Goal: Task Accomplishment & Management: Understand process/instructions

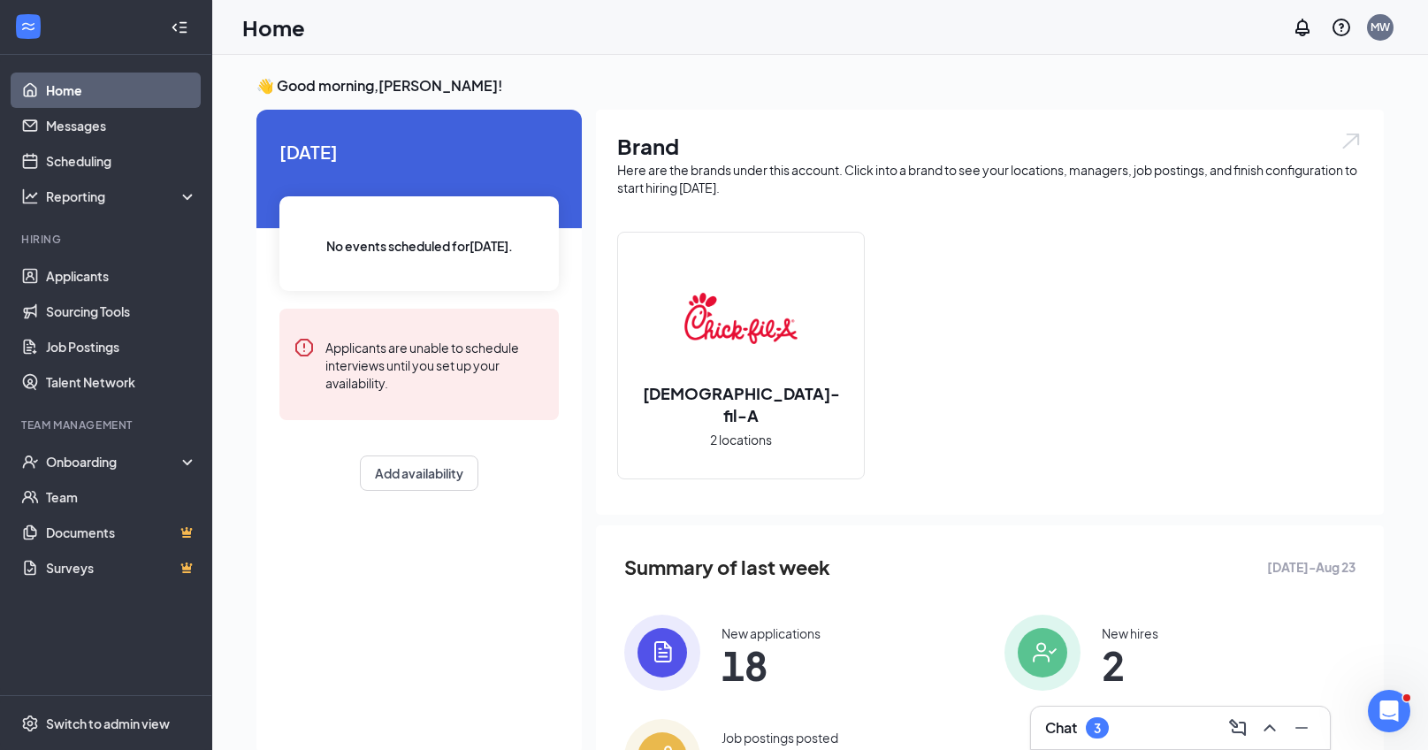
click at [1120, 730] on div "Chat 3" at bounding box center [1180, 727] width 270 height 28
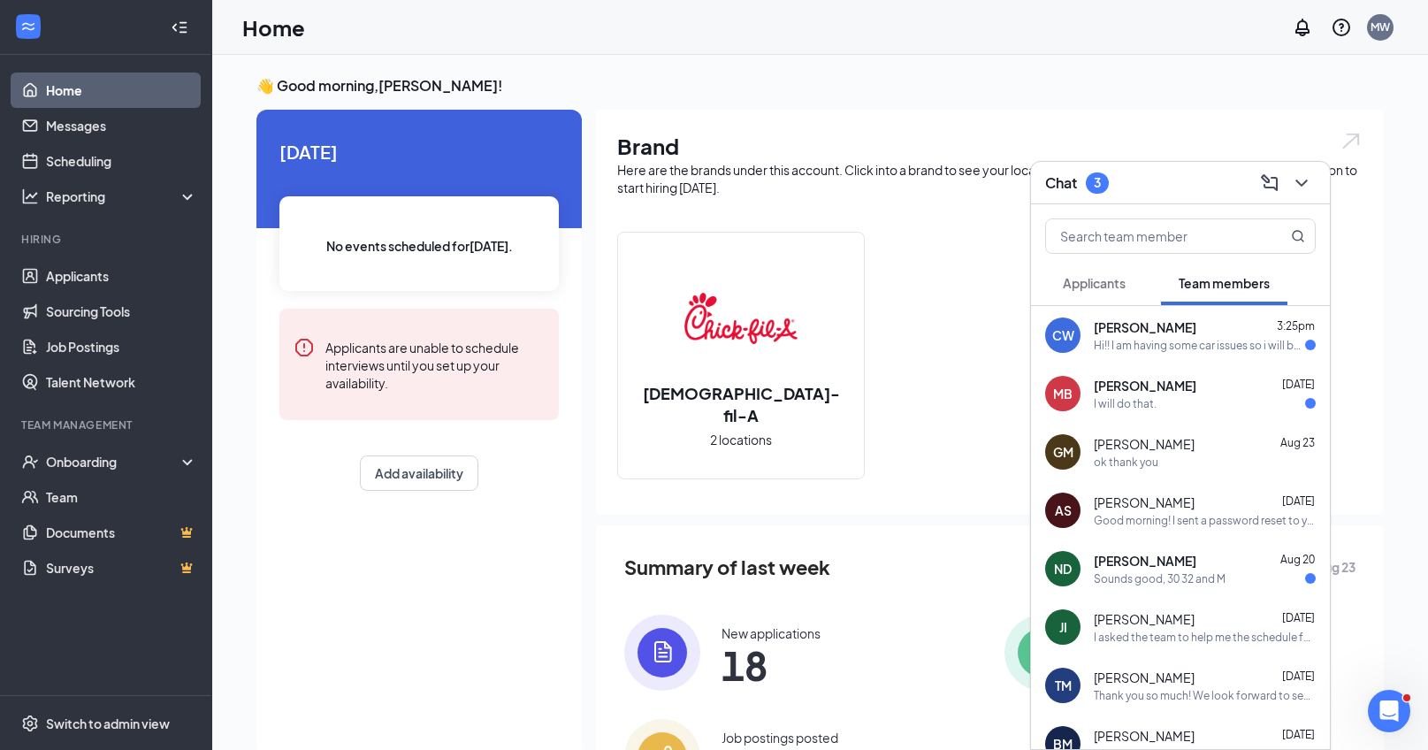
click at [1154, 345] on div "Hi!! I am having some car issues so i will be a little late, so so sorry!!!" at bounding box center [1198, 345] width 211 height 15
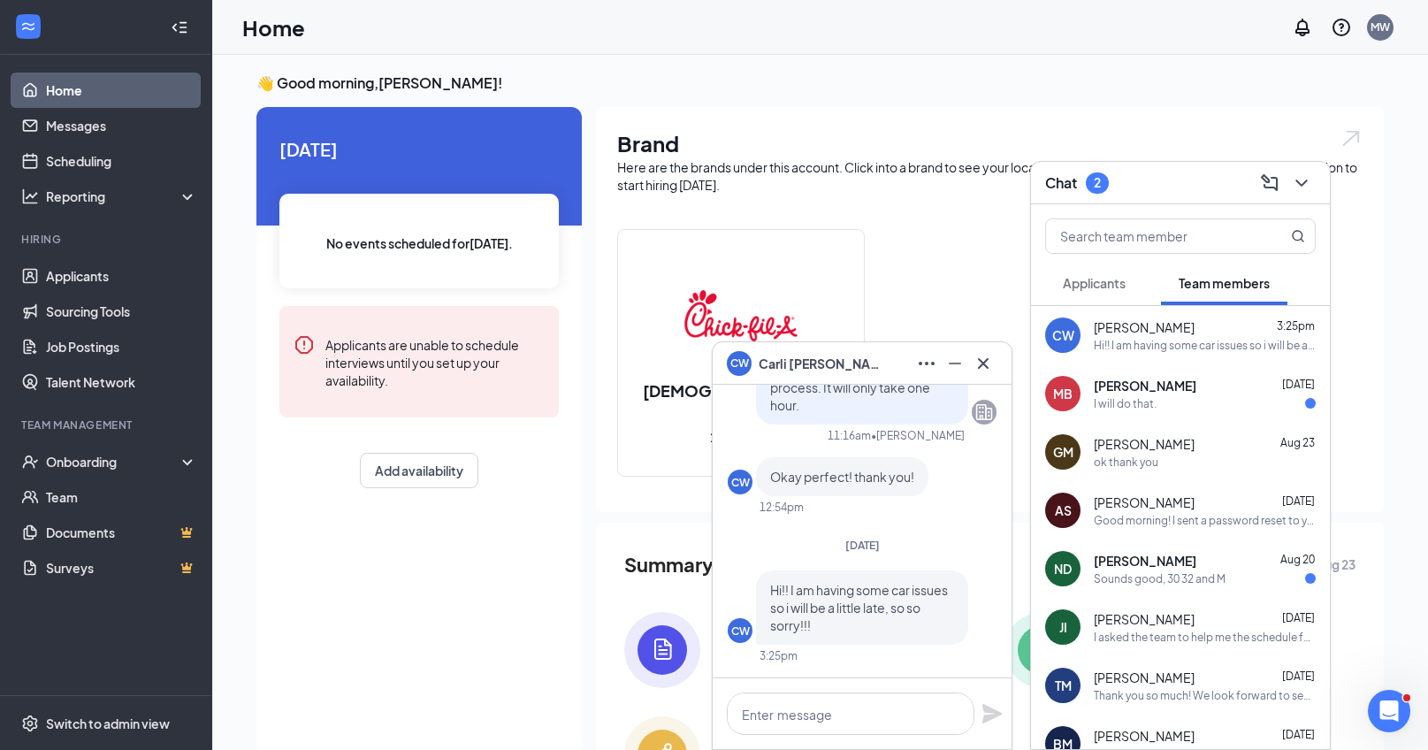
scroll to position [4, 0]
click at [1181, 571] on div "Sounds good, 30 32 and M" at bounding box center [1159, 578] width 132 height 15
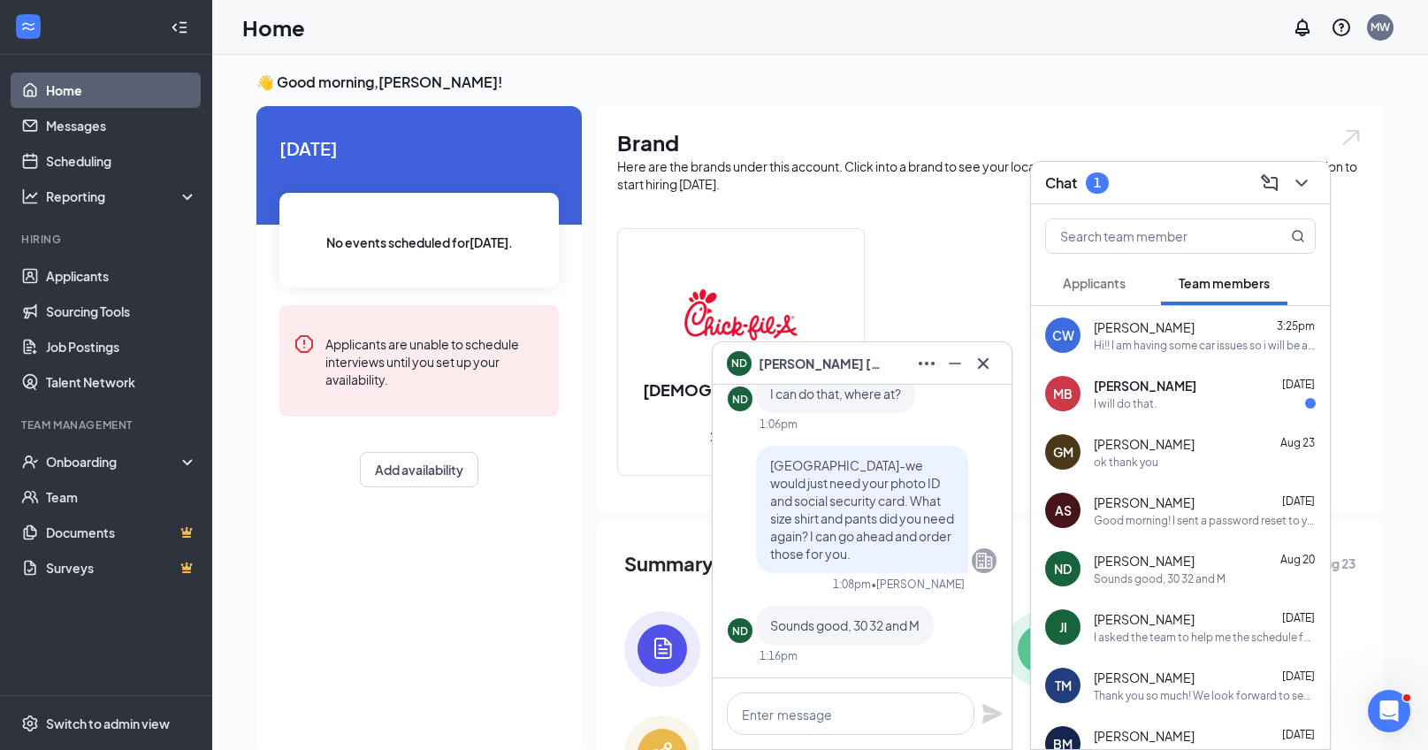
click at [1152, 383] on span "[PERSON_NAME]" at bounding box center [1144, 386] width 103 height 18
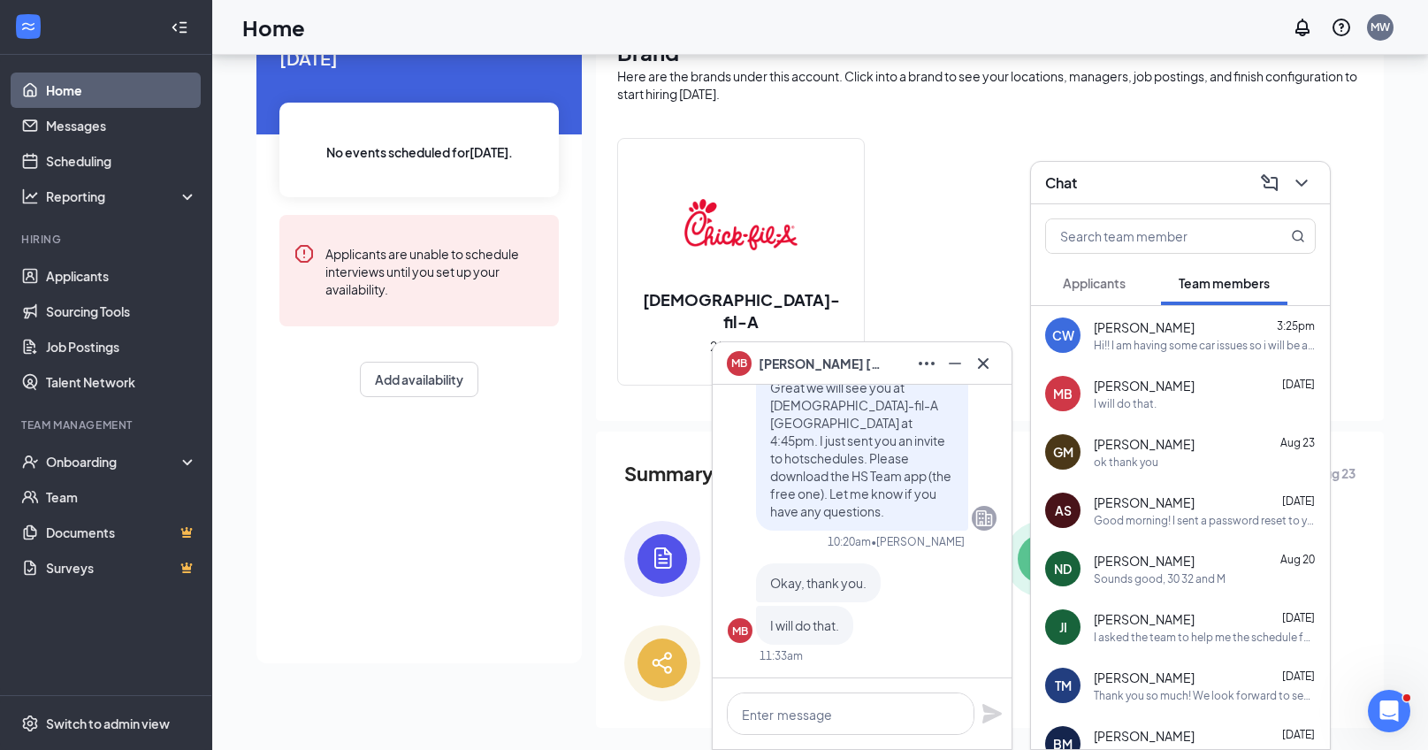
scroll to position [89, 0]
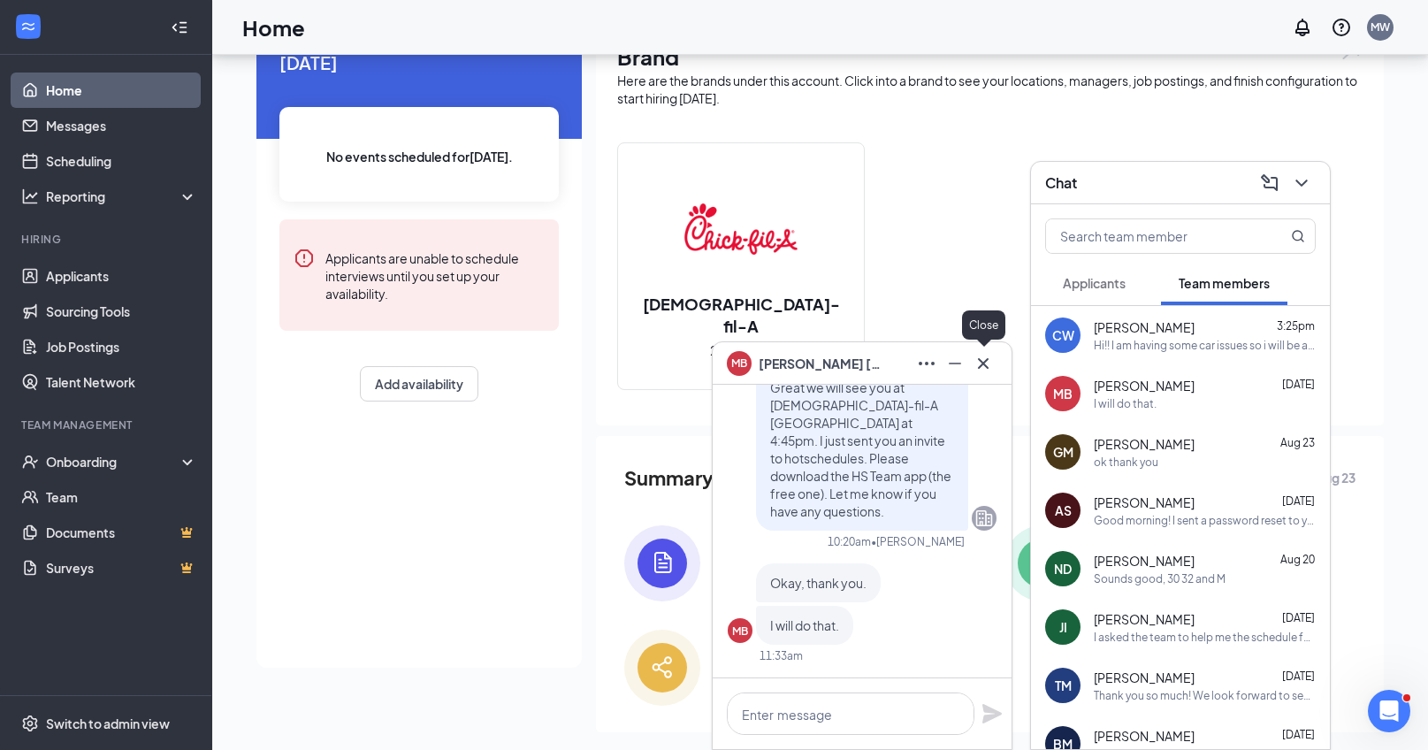
click at [985, 357] on icon "Cross" at bounding box center [982, 363] width 21 height 21
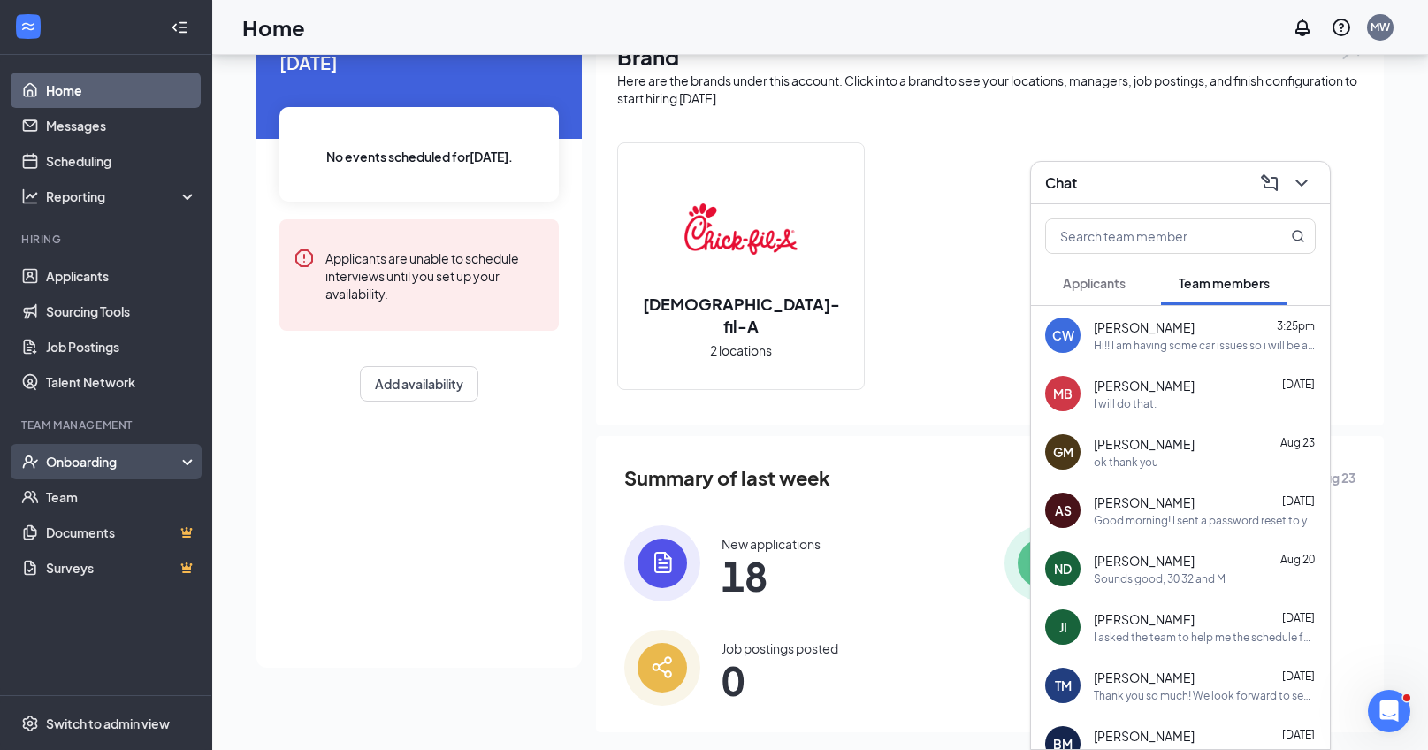
click at [104, 463] on div "Onboarding" at bounding box center [114, 462] width 136 height 18
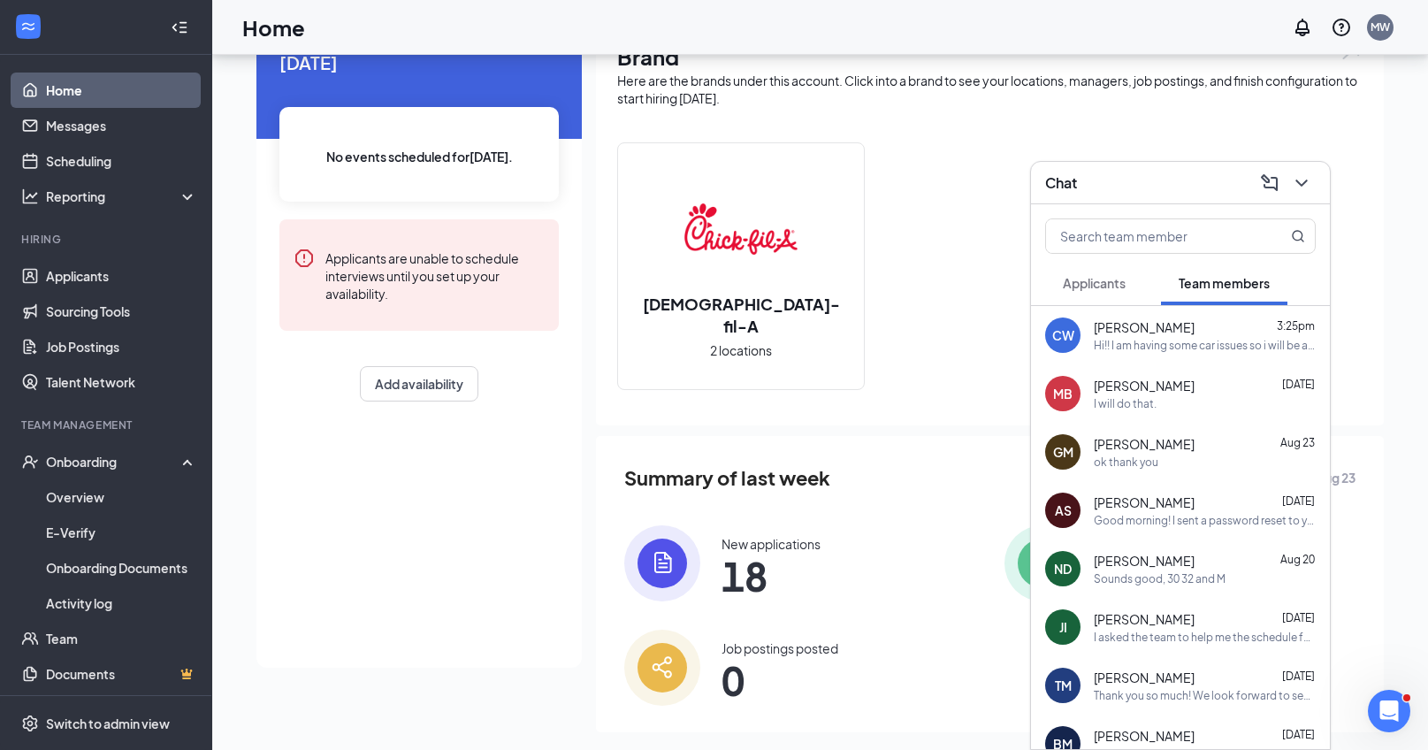
click at [1162, 347] on div "Hi!! I am having some car issues so i will be a little late, so so sorry!!!" at bounding box center [1204, 345] width 222 height 15
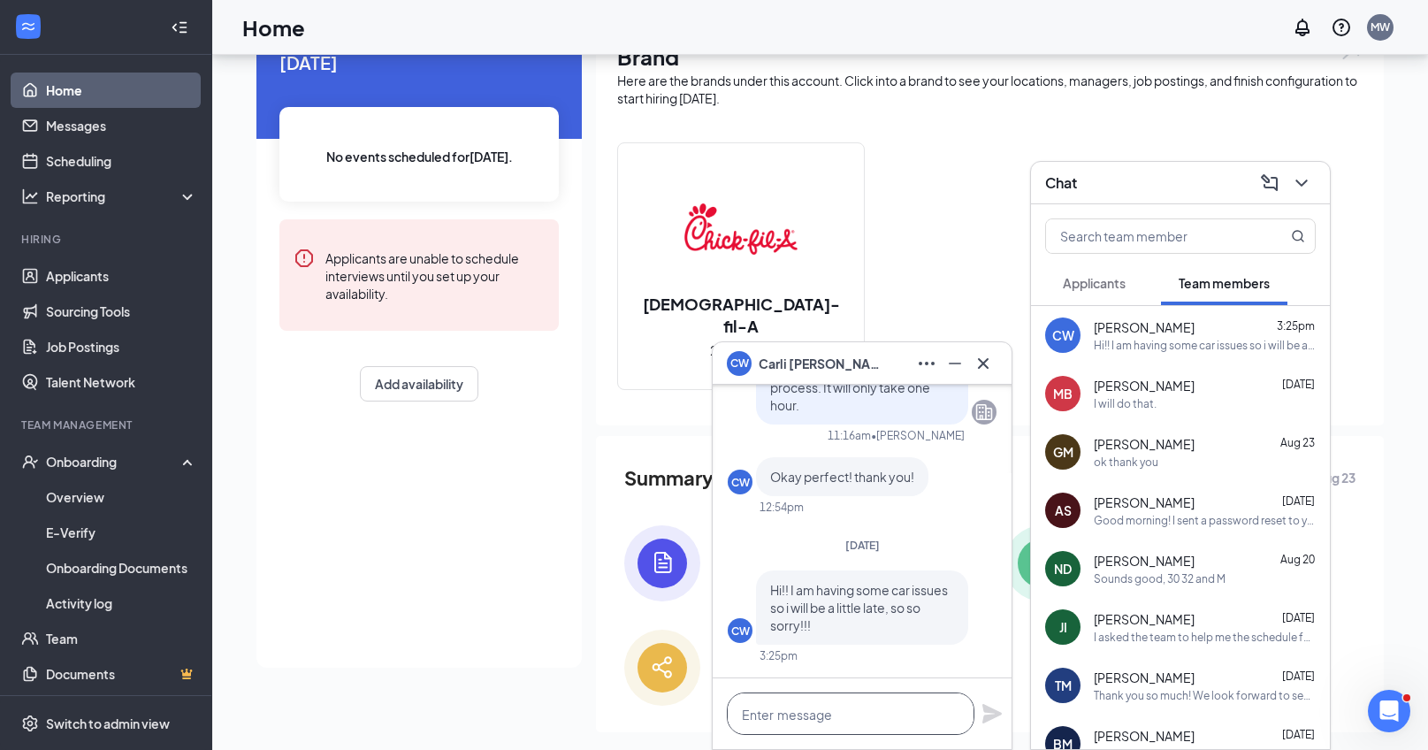
click at [805, 707] on textarea at bounding box center [851, 713] width 248 height 42
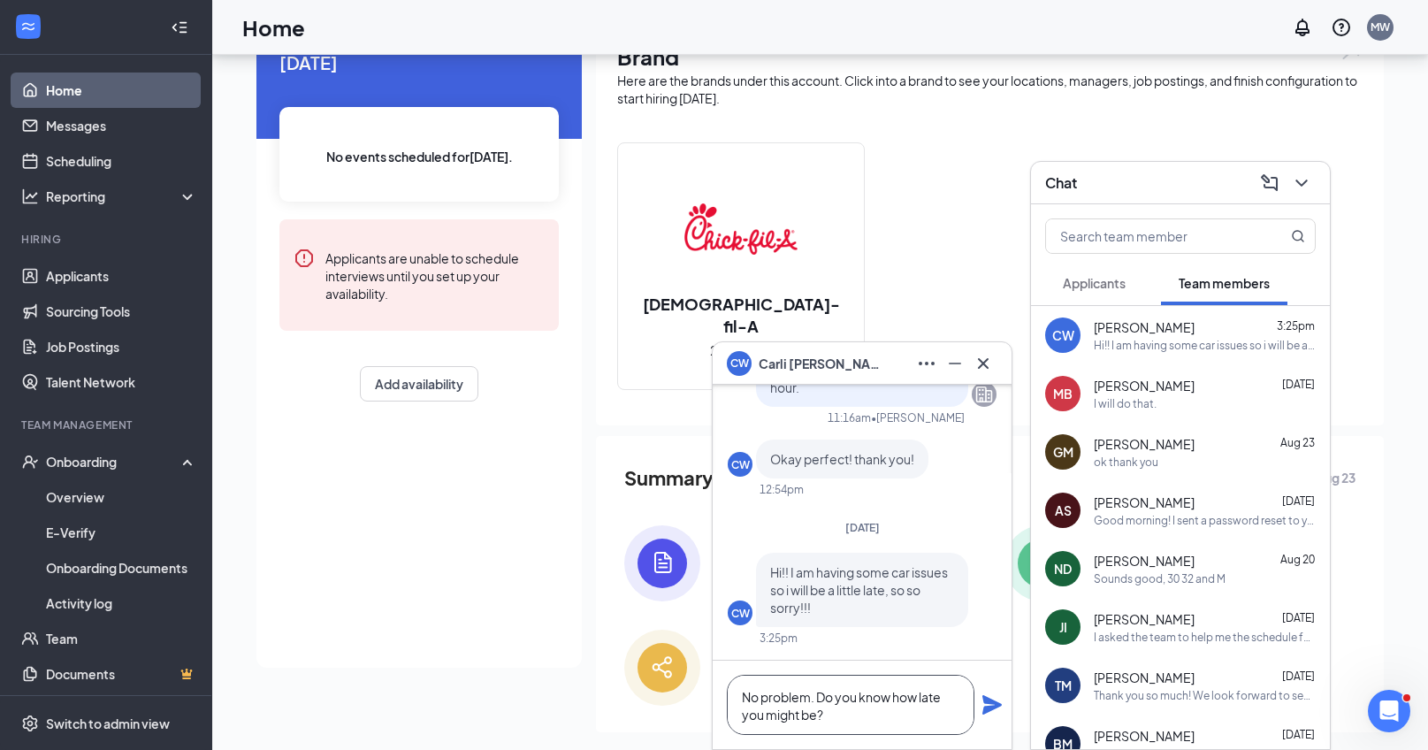
click at [895, 699] on textarea "No problem. Do you know how late you might be?" at bounding box center [851, 704] width 248 height 60
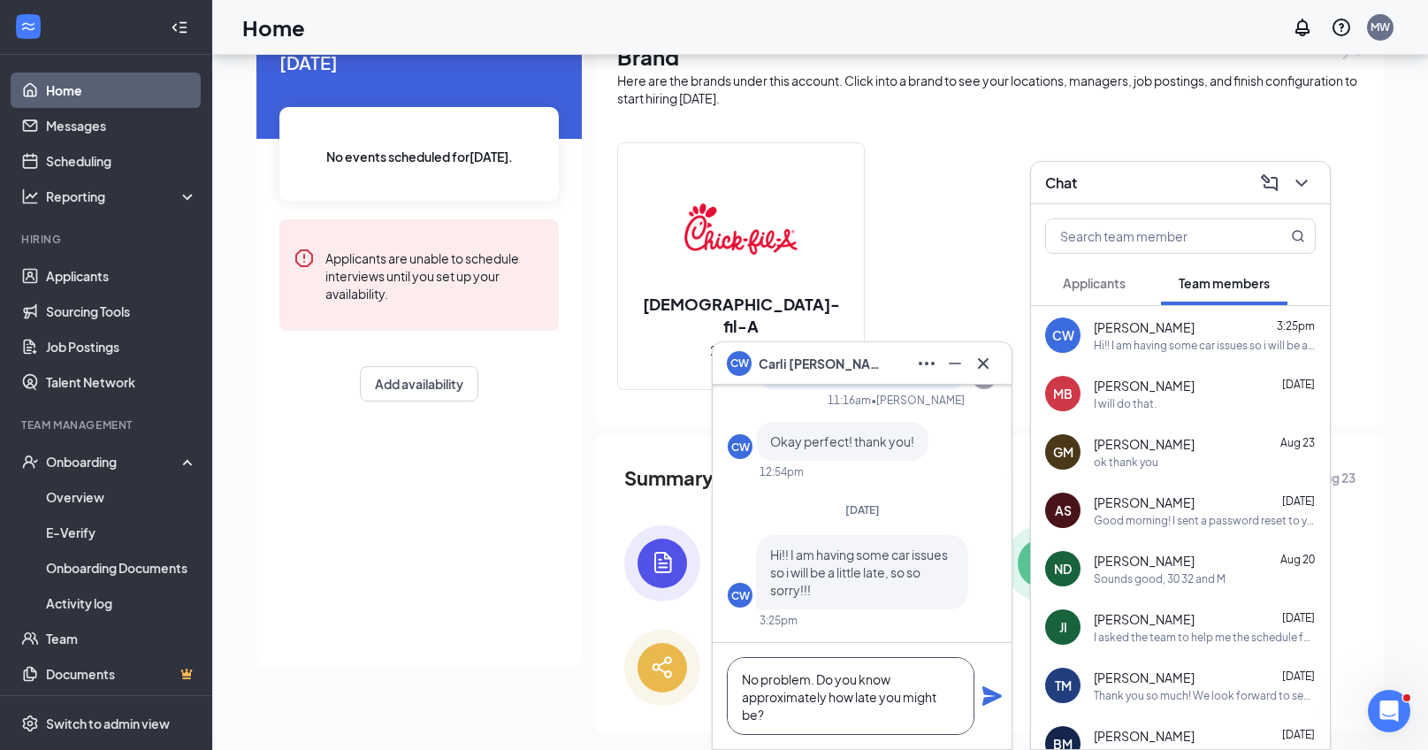
type textarea "No problem. Do you know approximately how late you might be?"
click at [994, 697] on icon "Plane" at bounding box center [991, 695] width 19 height 19
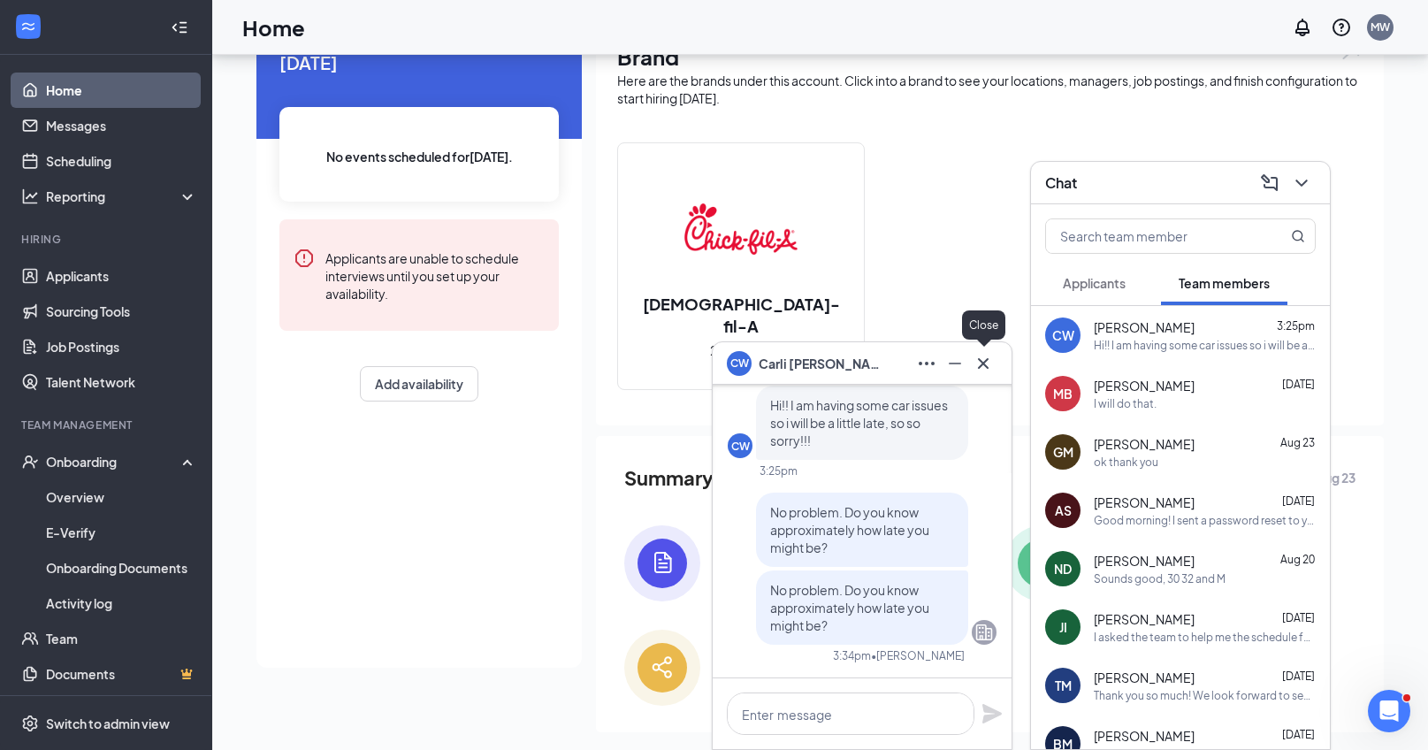
click at [987, 360] on icon "Cross" at bounding box center [982, 363] width 21 height 21
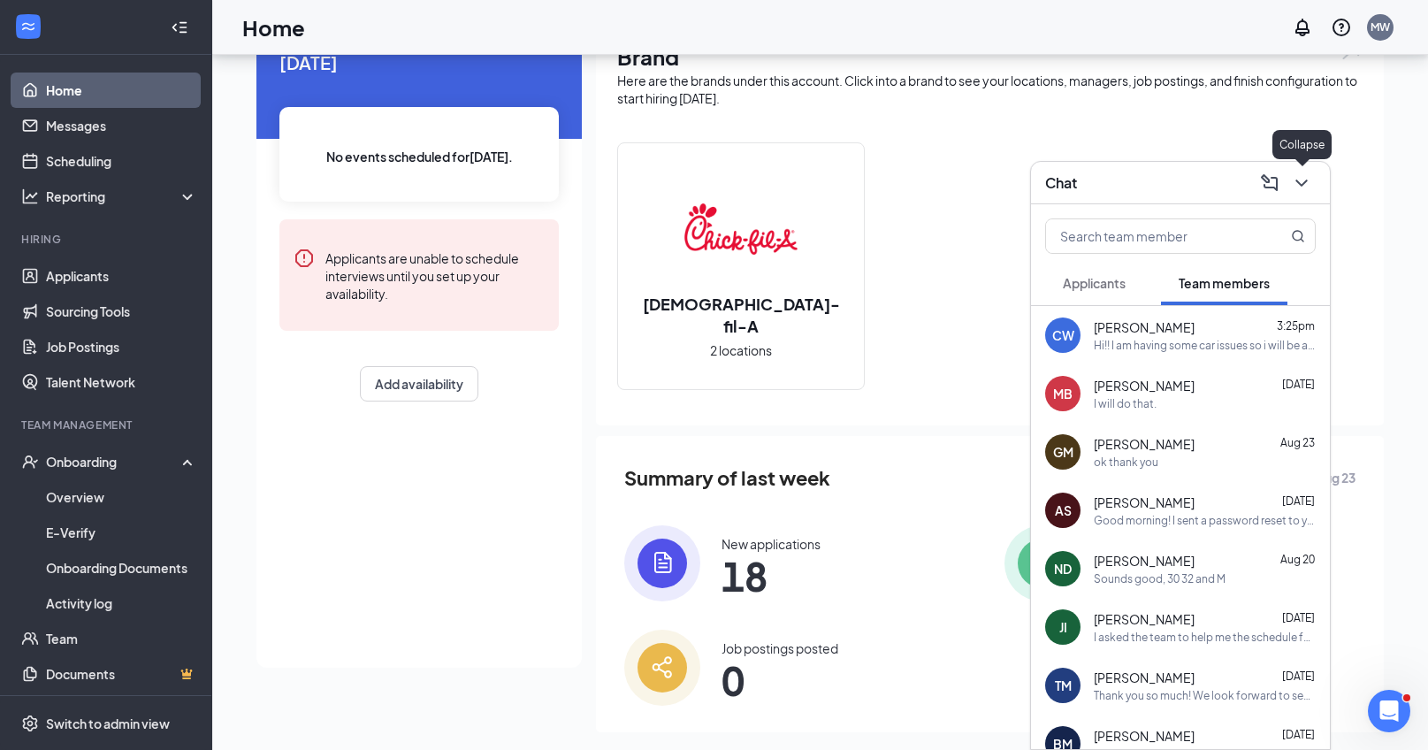
click at [1303, 184] on icon "ChevronDown" at bounding box center [1301, 182] width 21 height 21
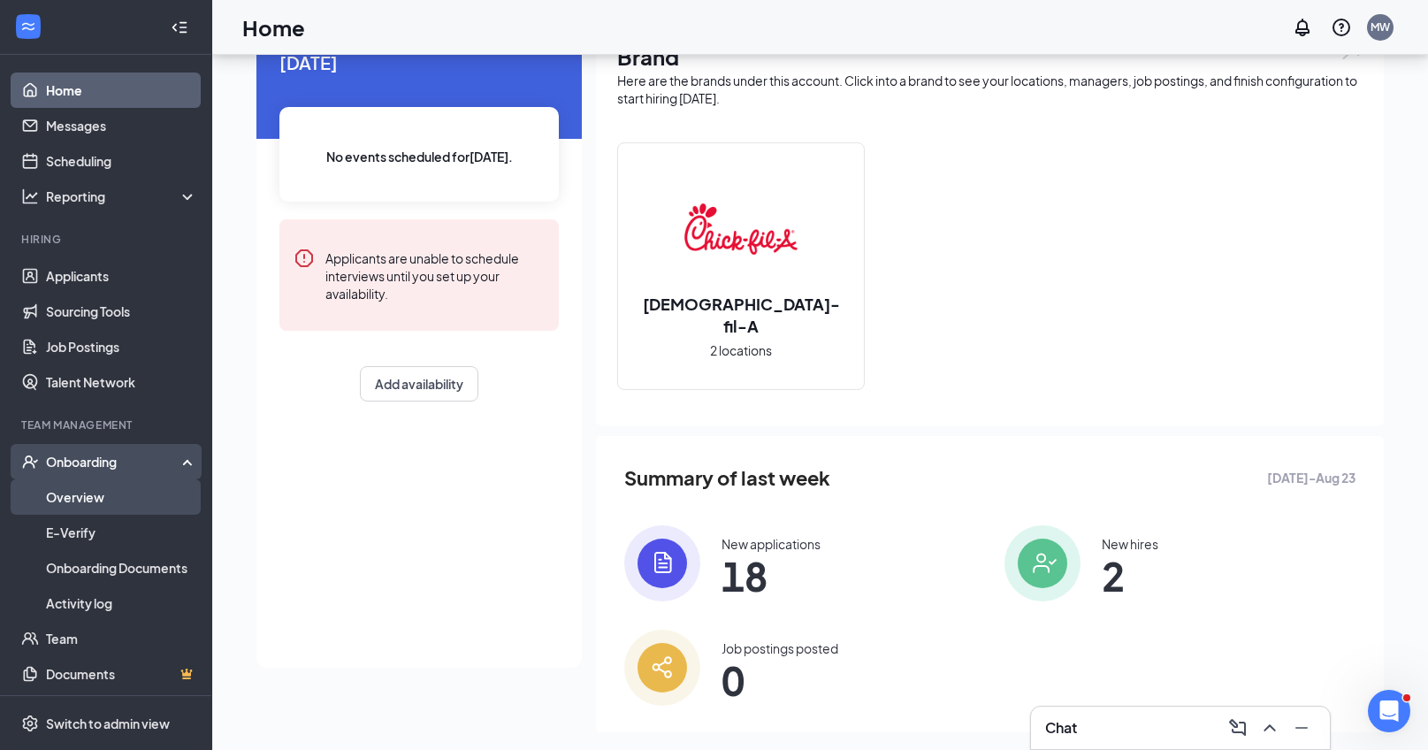
click at [76, 494] on link "Overview" at bounding box center [121, 496] width 151 height 35
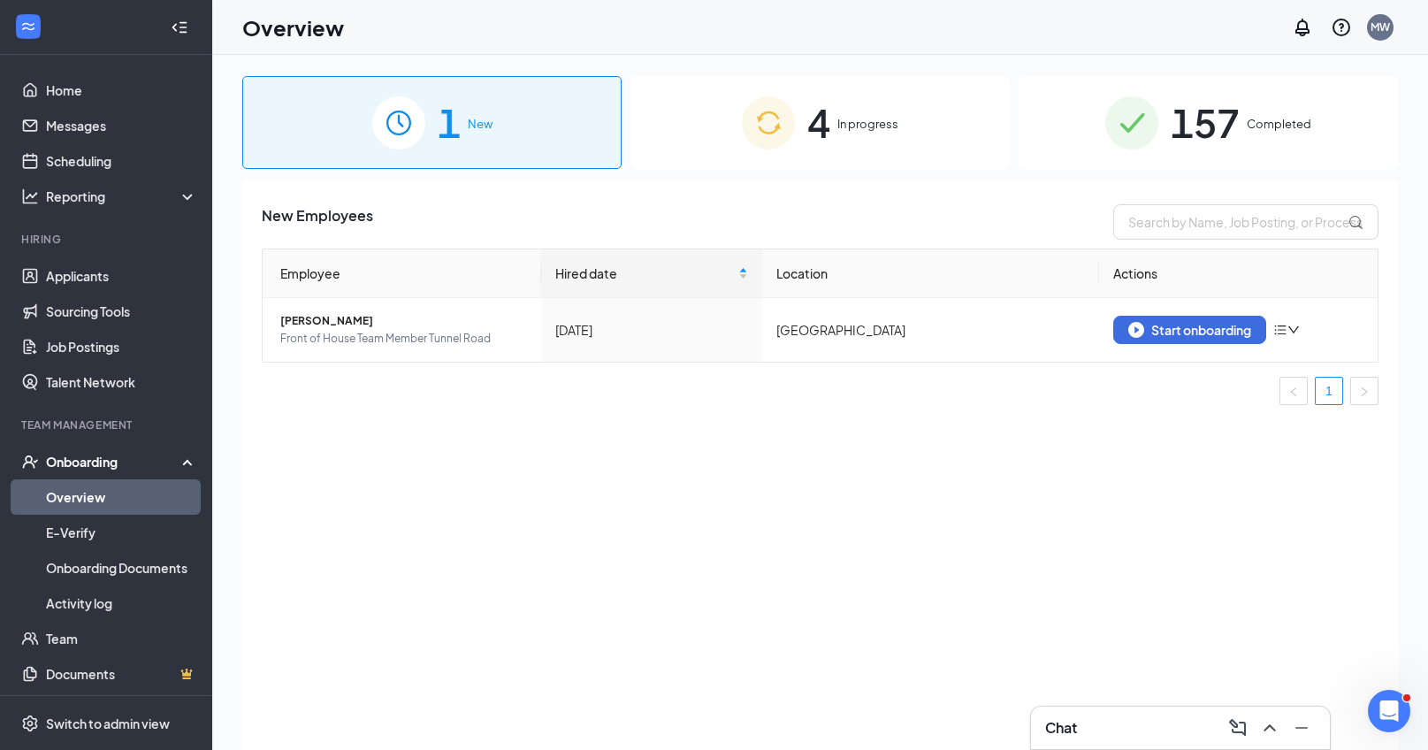
click at [846, 131] on span "In progress" at bounding box center [867, 124] width 61 height 18
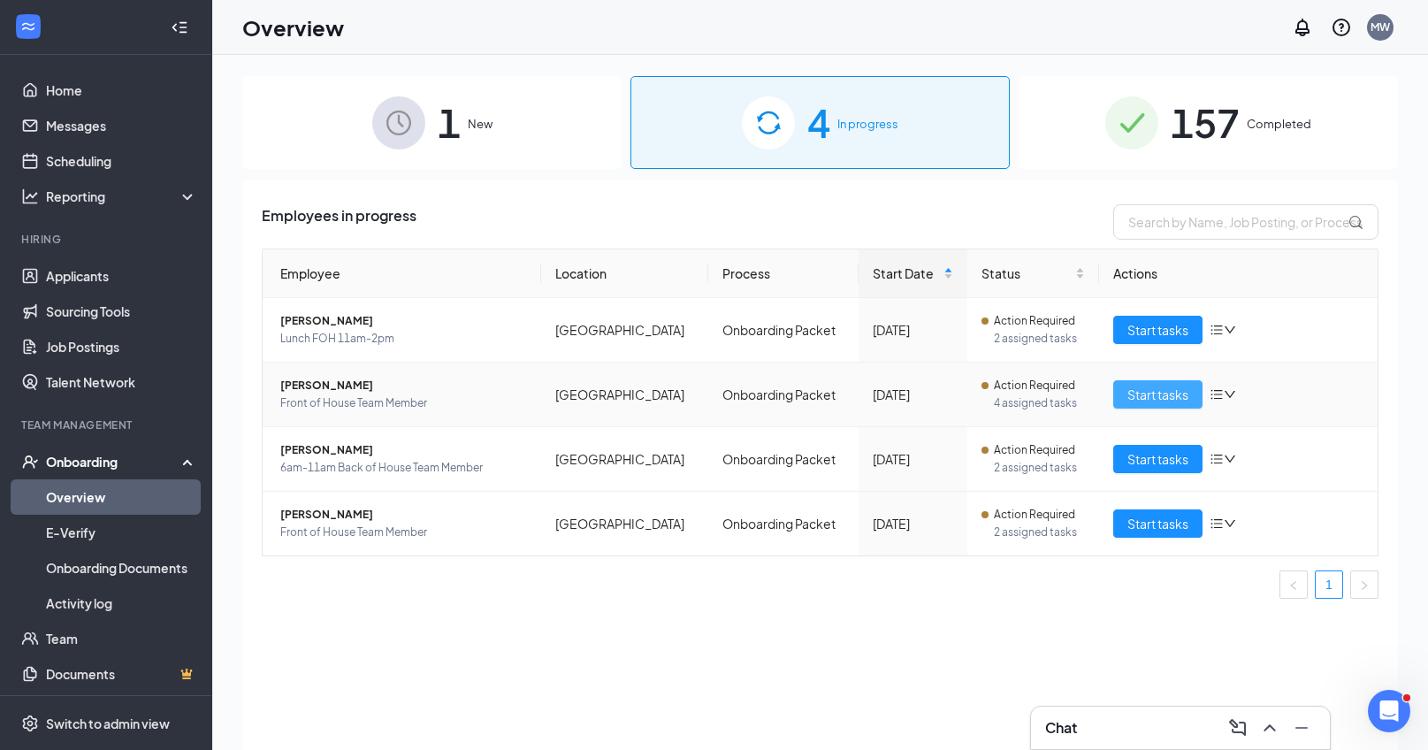
click at [1145, 392] on span "Start tasks" at bounding box center [1157, 394] width 61 height 19
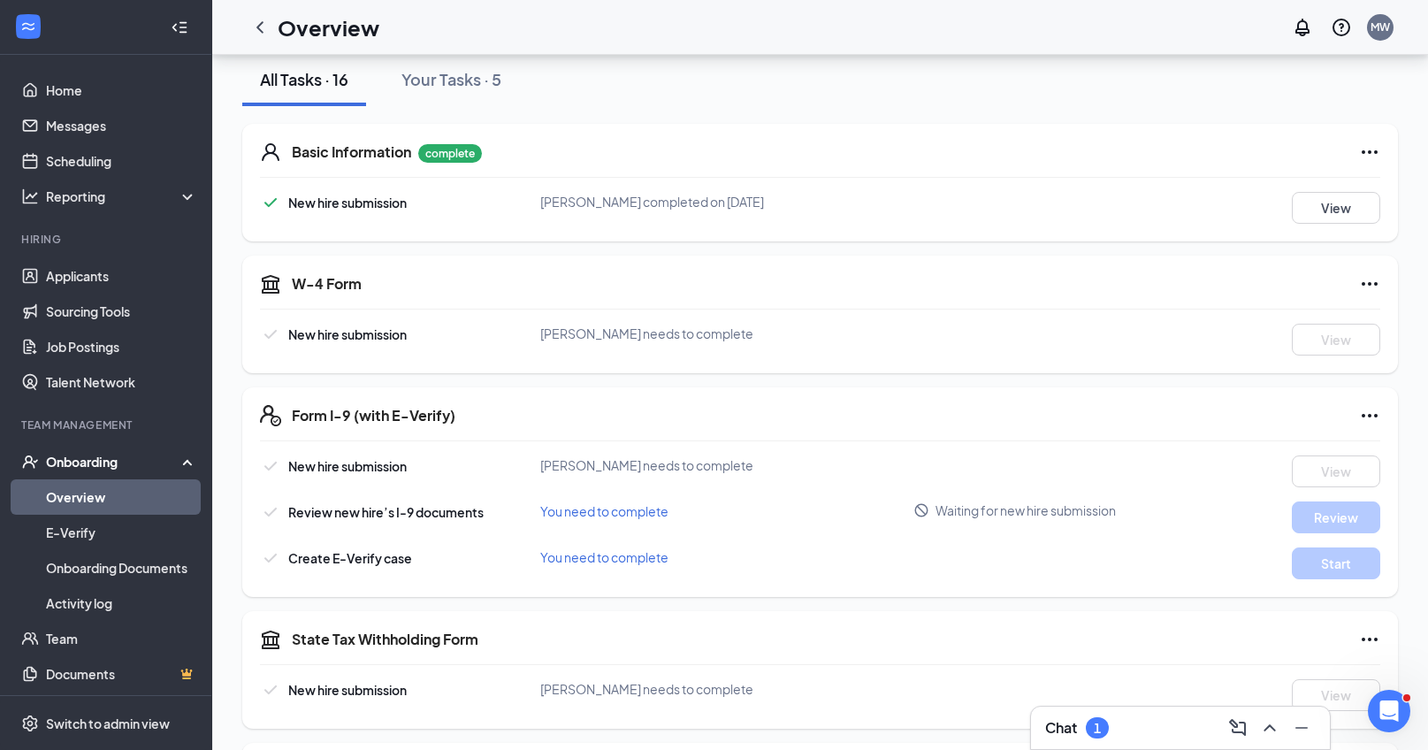
scroll to position [308, 0]
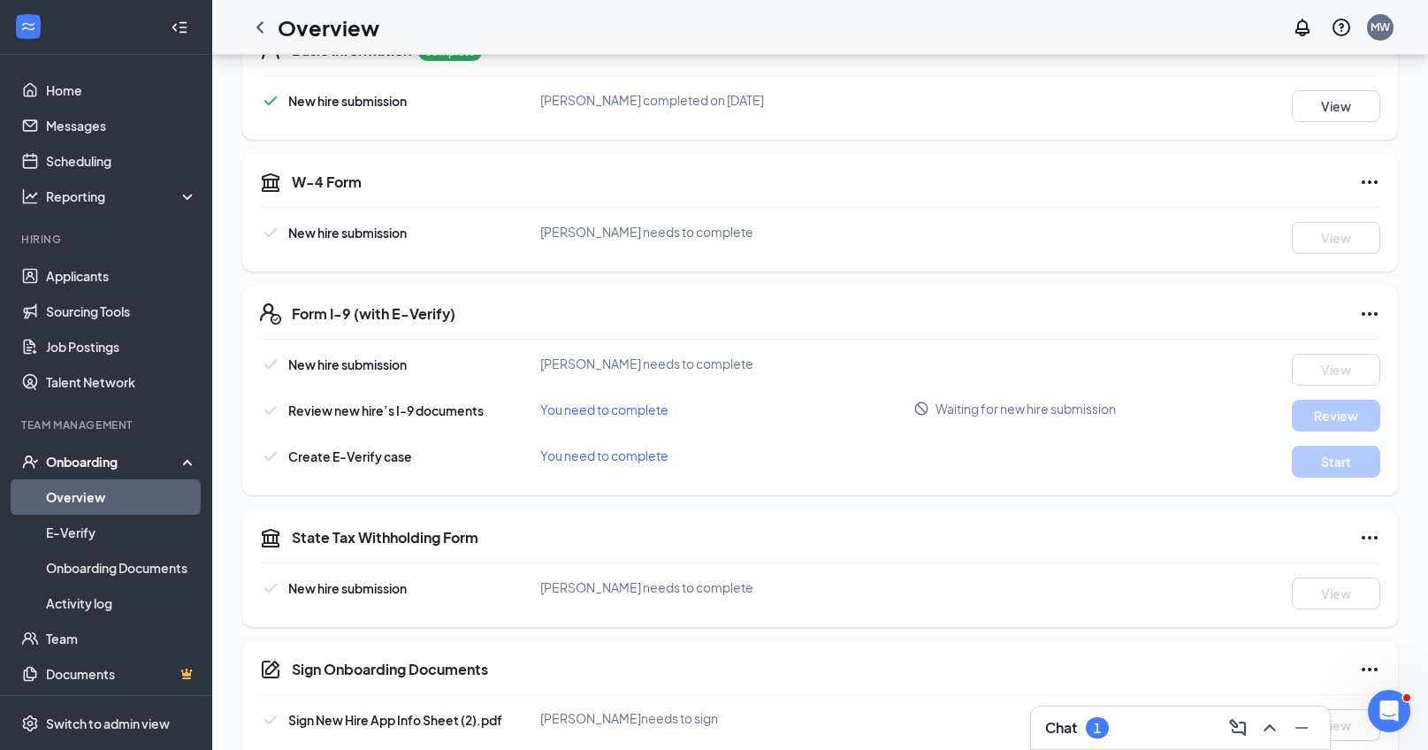
click at [1177, 741] on div "Chat 1" at bounding box center [1180, 727] width 270 height 28
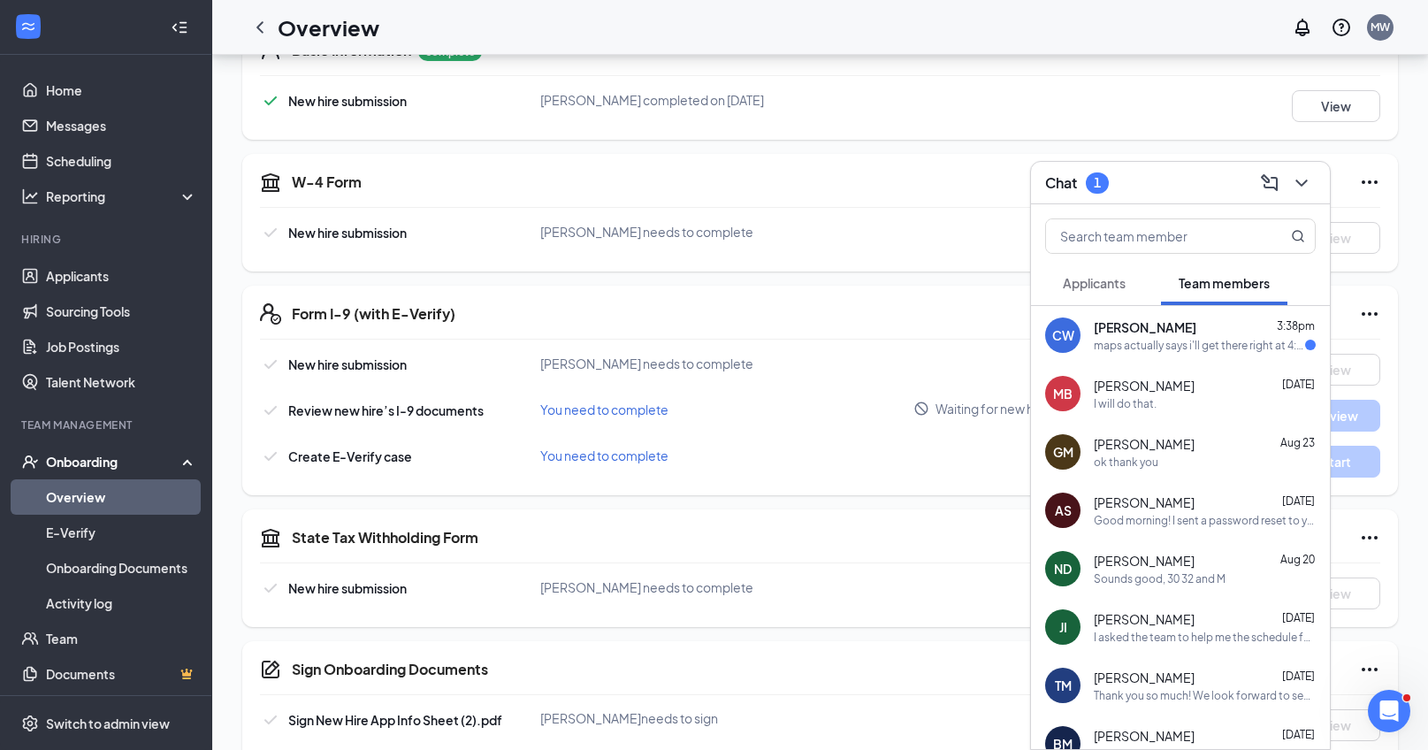
click at [1112, 341] on div "maps actually says i'll get there right at 4:00" at bounding box center [1198, 345] width 211 height 15
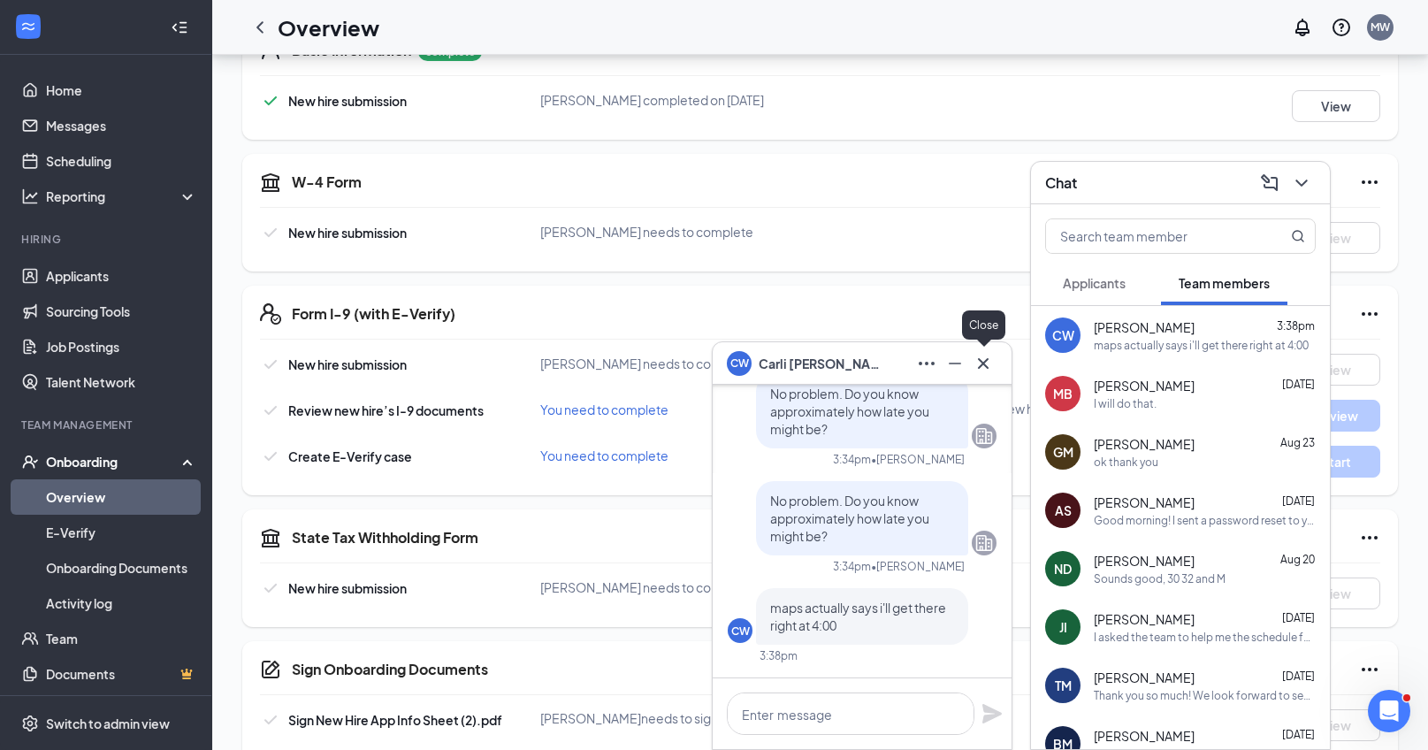
click at [983, 359] on icon "Cross" at bounding box center [982, 363] width 21 height 21
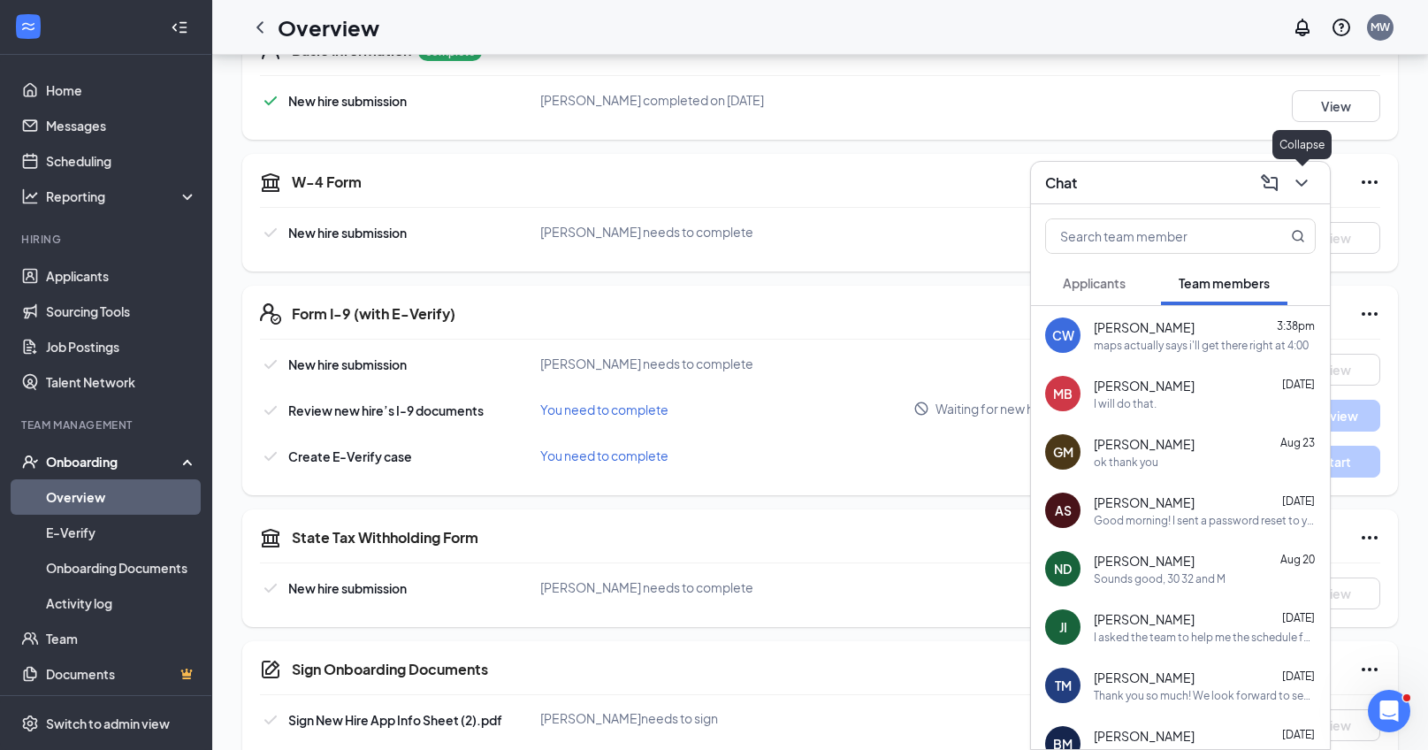
click at [1296, 193] on button at bounding box center [1301, 183] width 28 height 28
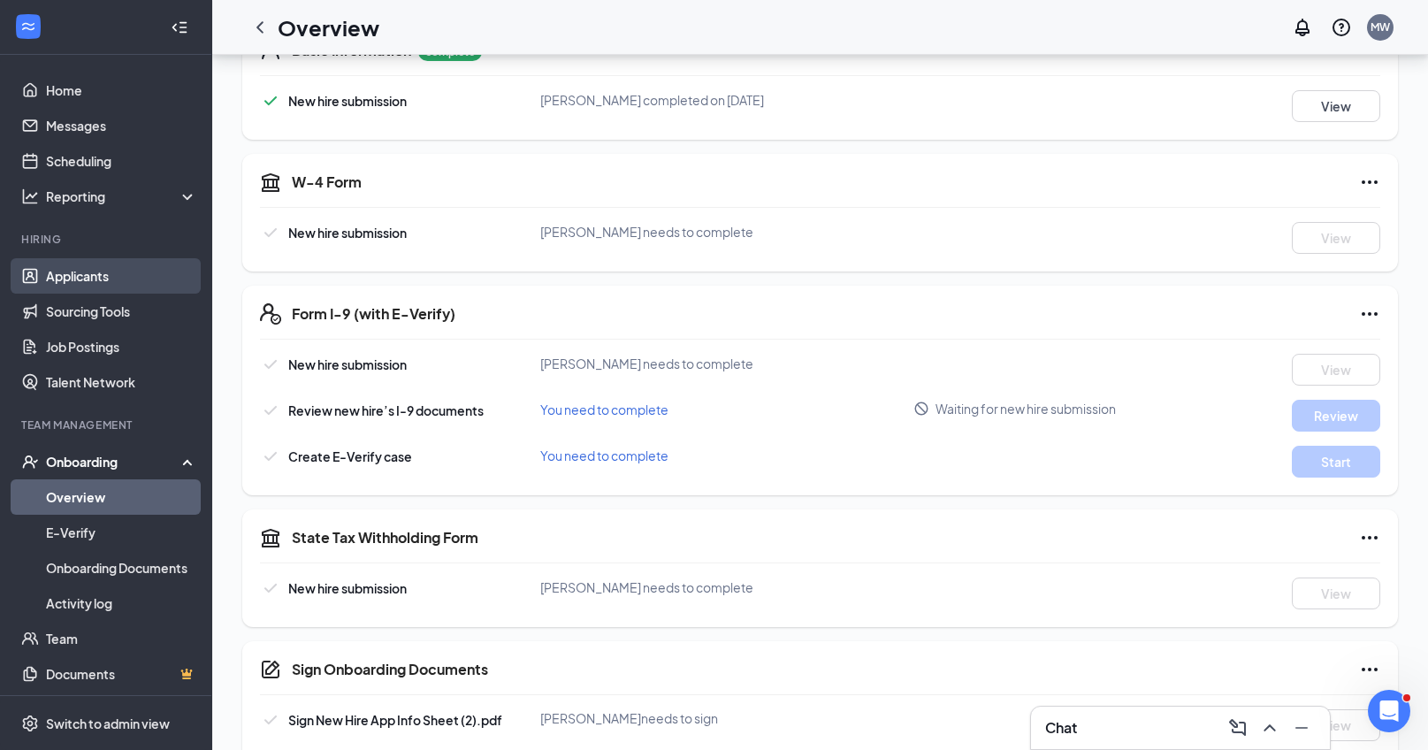
click at [81, 283] on link "Applicants" at bounding box center [121, 275] width 151 height 35
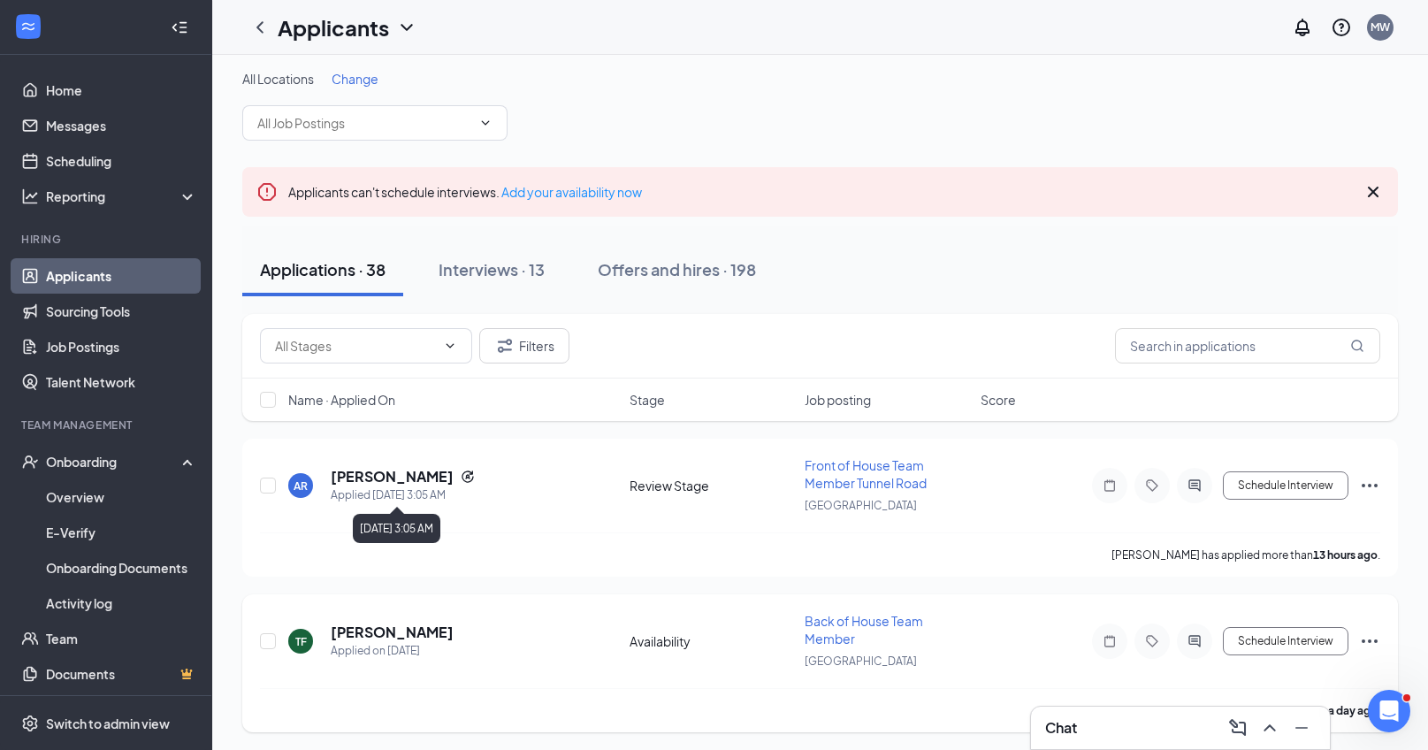
scroll to position [19, 0]
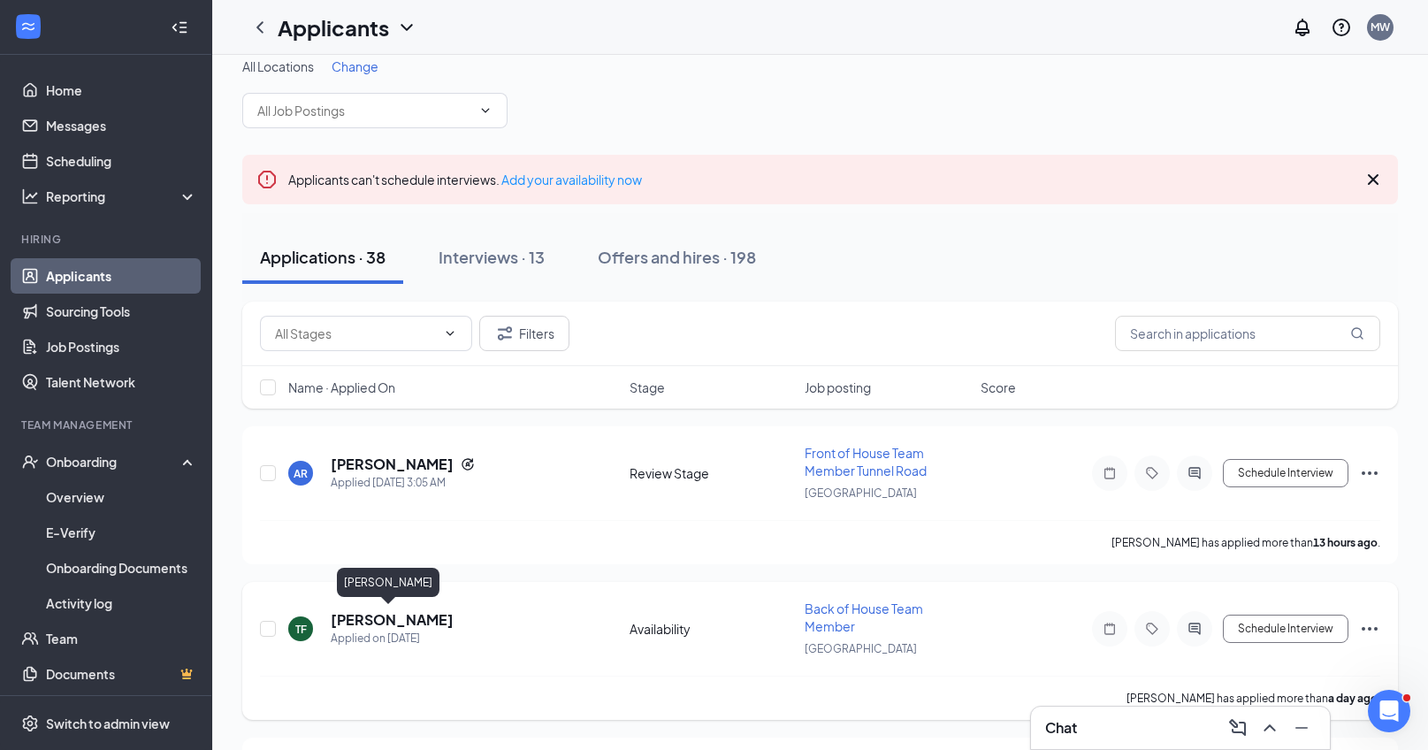
click at [362, 621] on h5 "[PERSON_NAME]" at bounding box center [392, 619] width 123 height 19
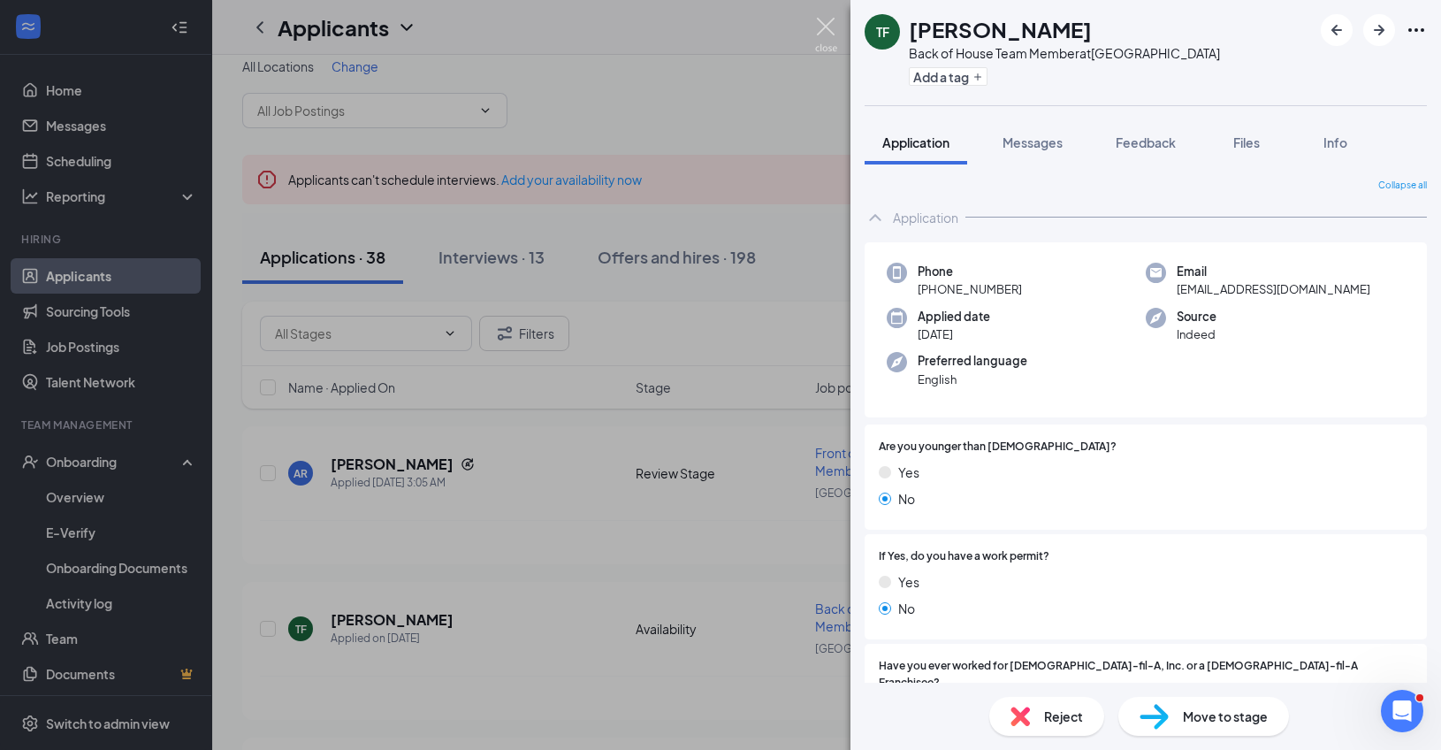
click at [817, 27] on img at bounding box center [826, 35] width 22 height 34
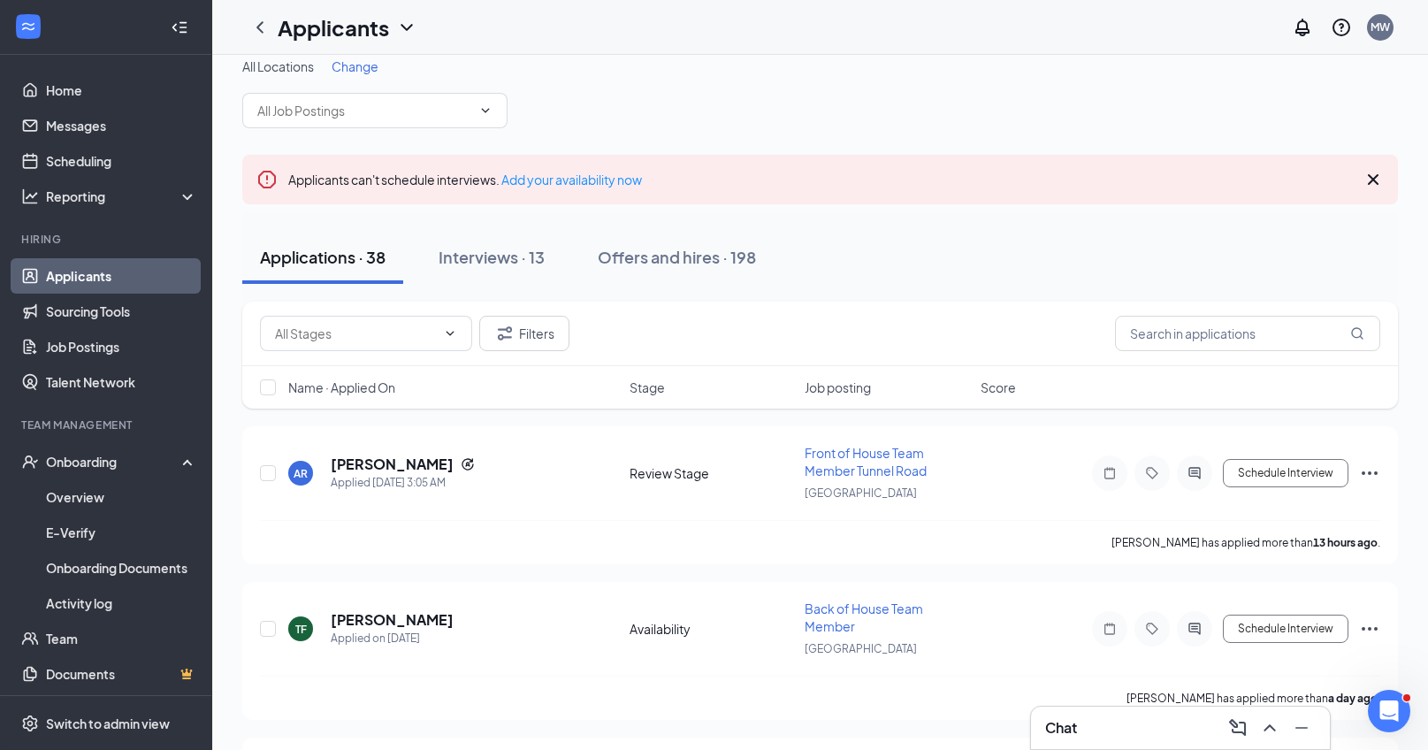
click at [1081, 735] on div "Chat" at bounding box center [1180, 727] width 270 height 28
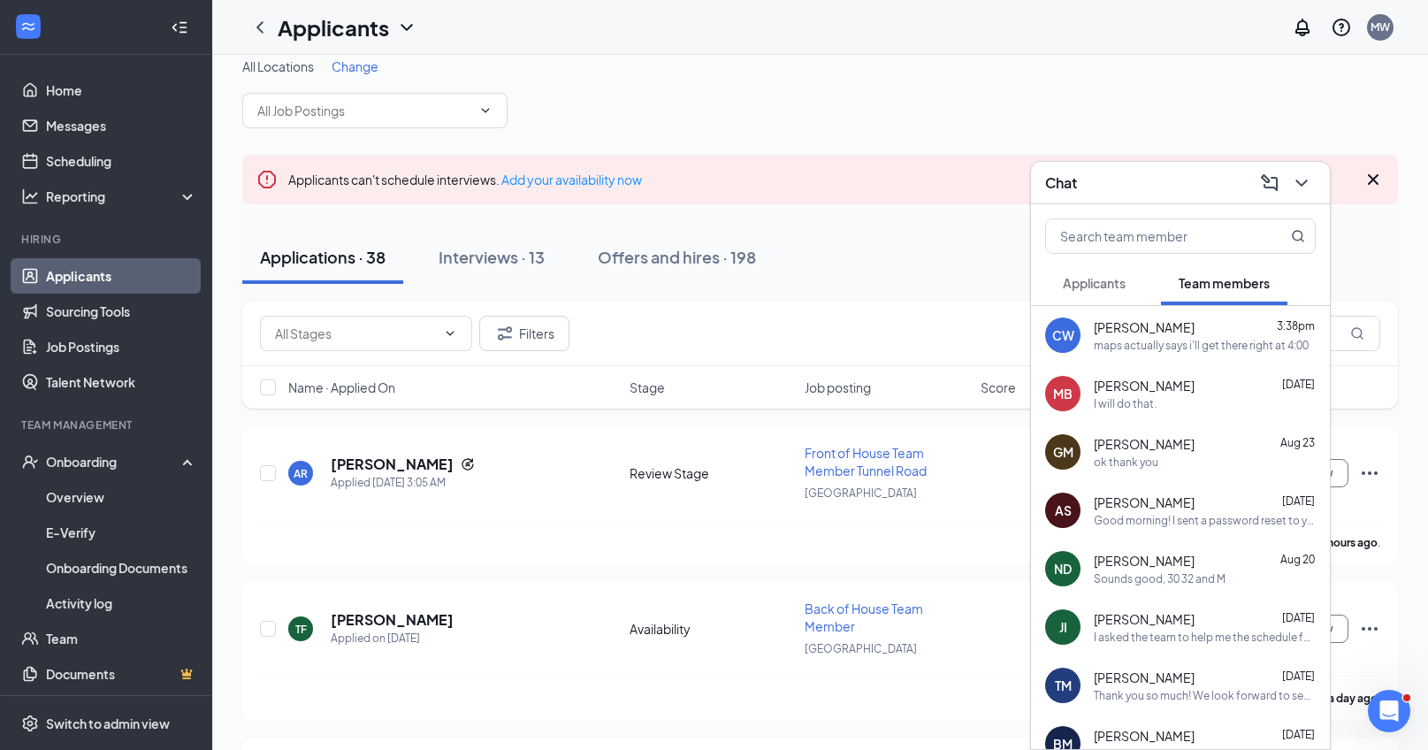
click at [1126, 324] on span "[PERSON_NAME]" at bounding box center [1143, 327] width 101 height 18
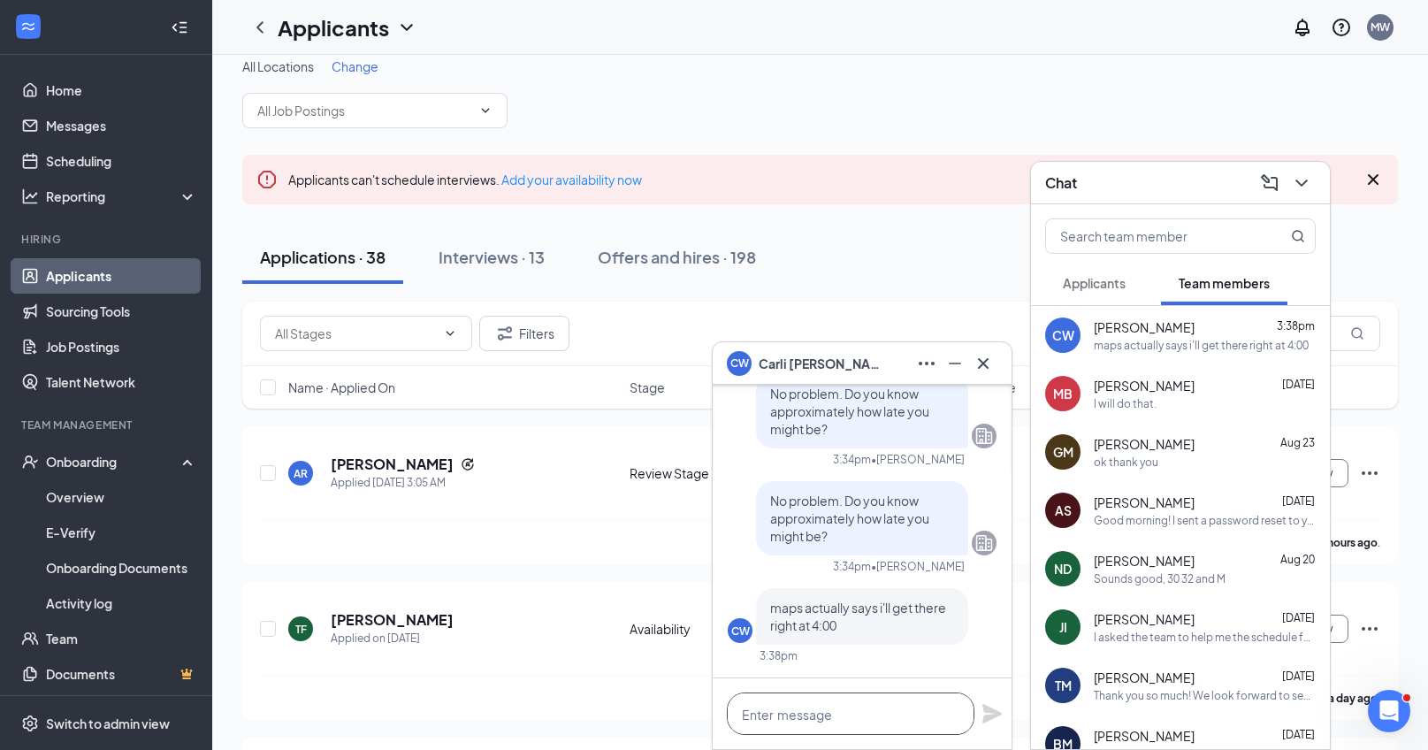
click at [776, 723] on textarea at bounding box center [851, 713] width 248 height 42
type textarea "Great!See you then!!"
click at [982, 716] on icon "Plane" at bounding box center [991, 713] width 21 height 21
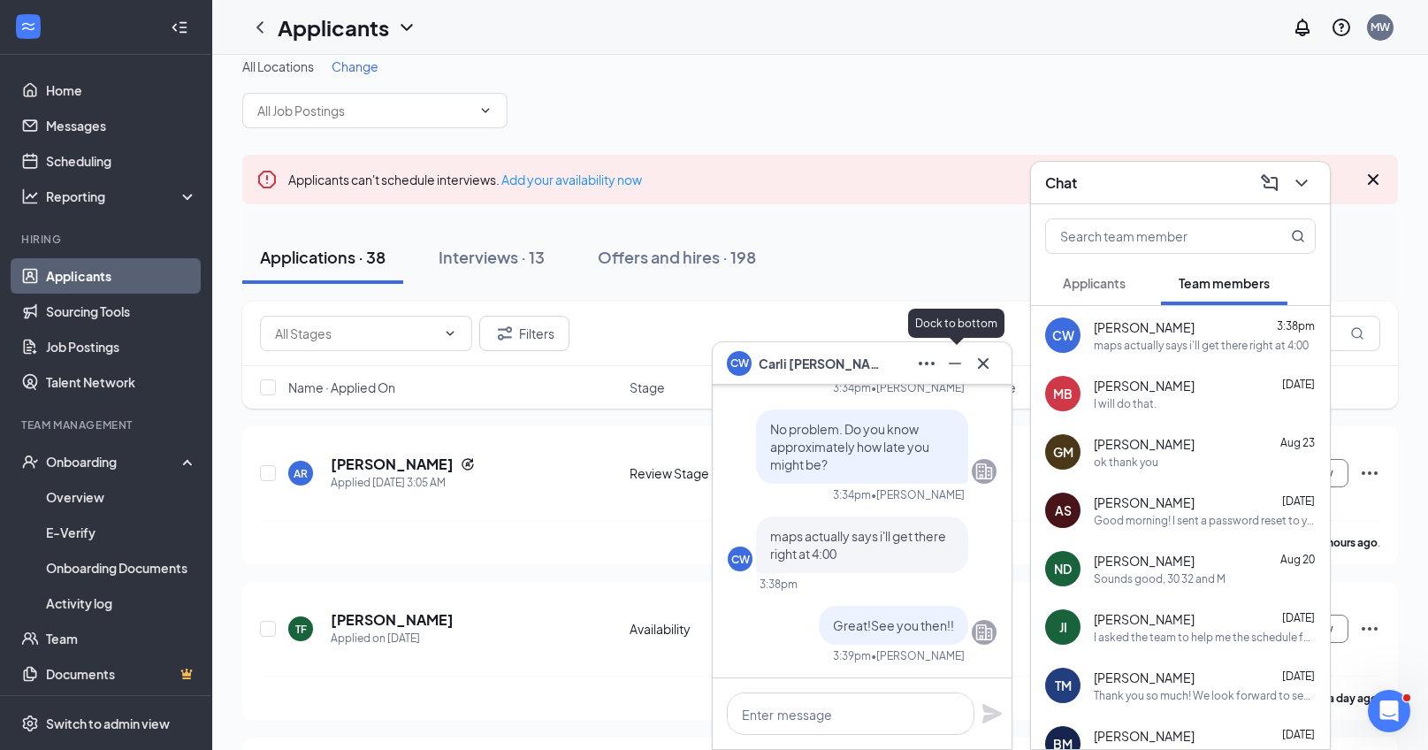
click at [957, 365] on icon "Minimize" at bounding box center [954, 363] width 21 height 21
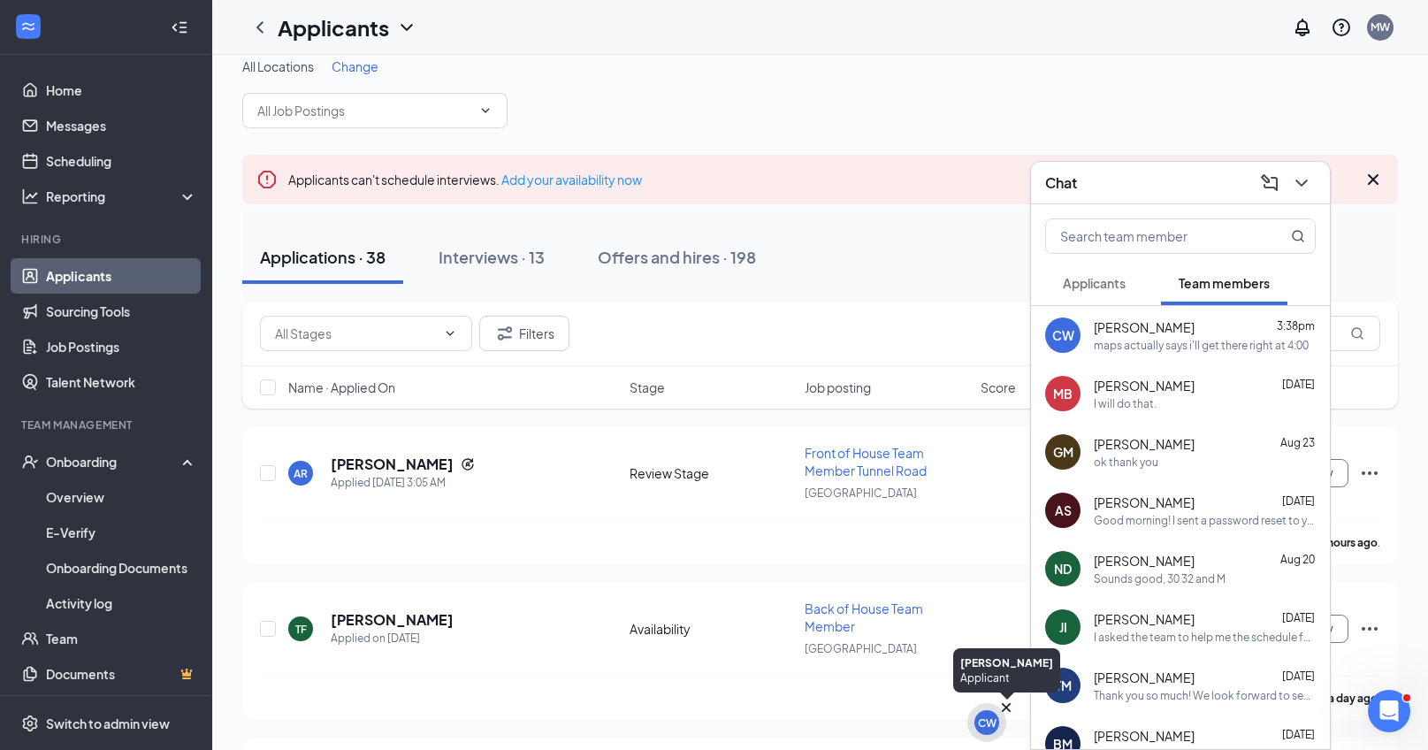
click at [993, 730] on div "CW" at bounding box center [986, 722] width 25 height 25
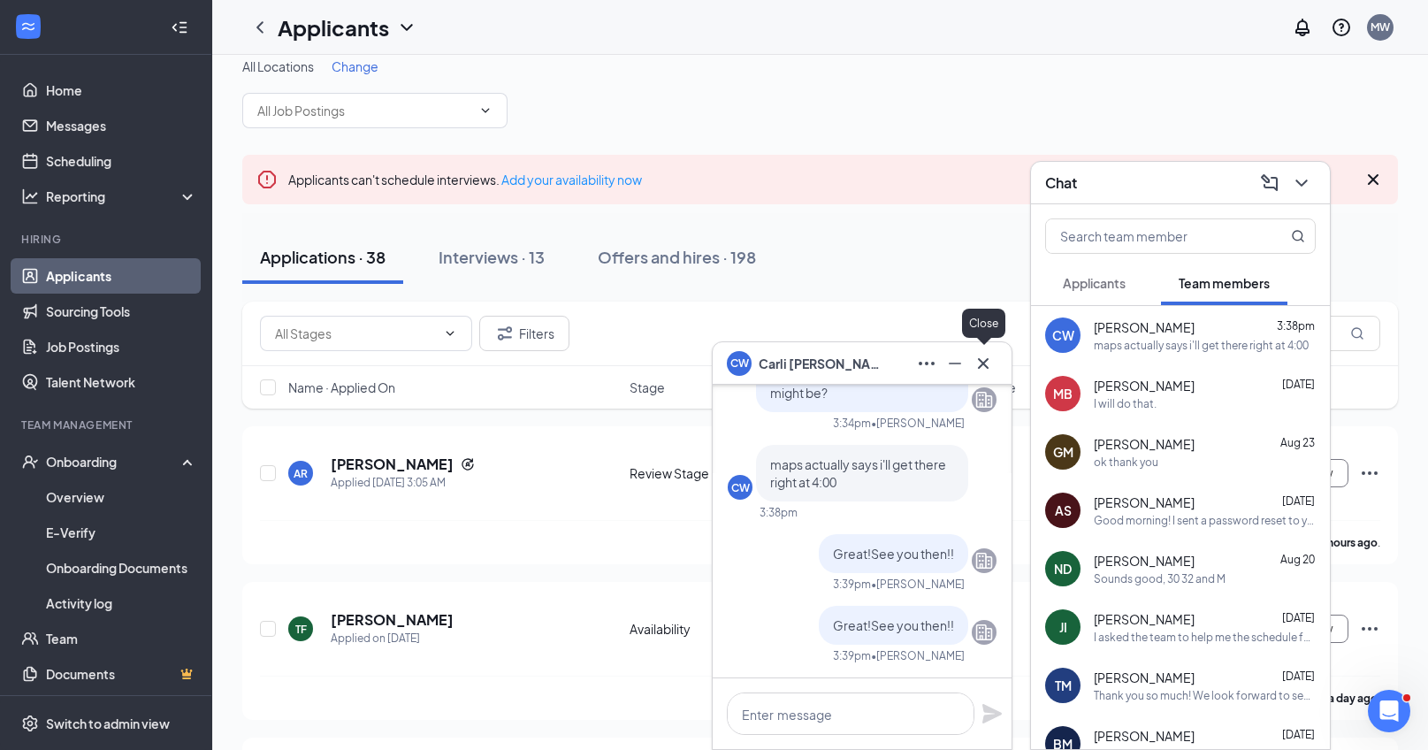
click at [984, 357] on icon "Cross" at bounding box center [982, 363] width 21 height 21
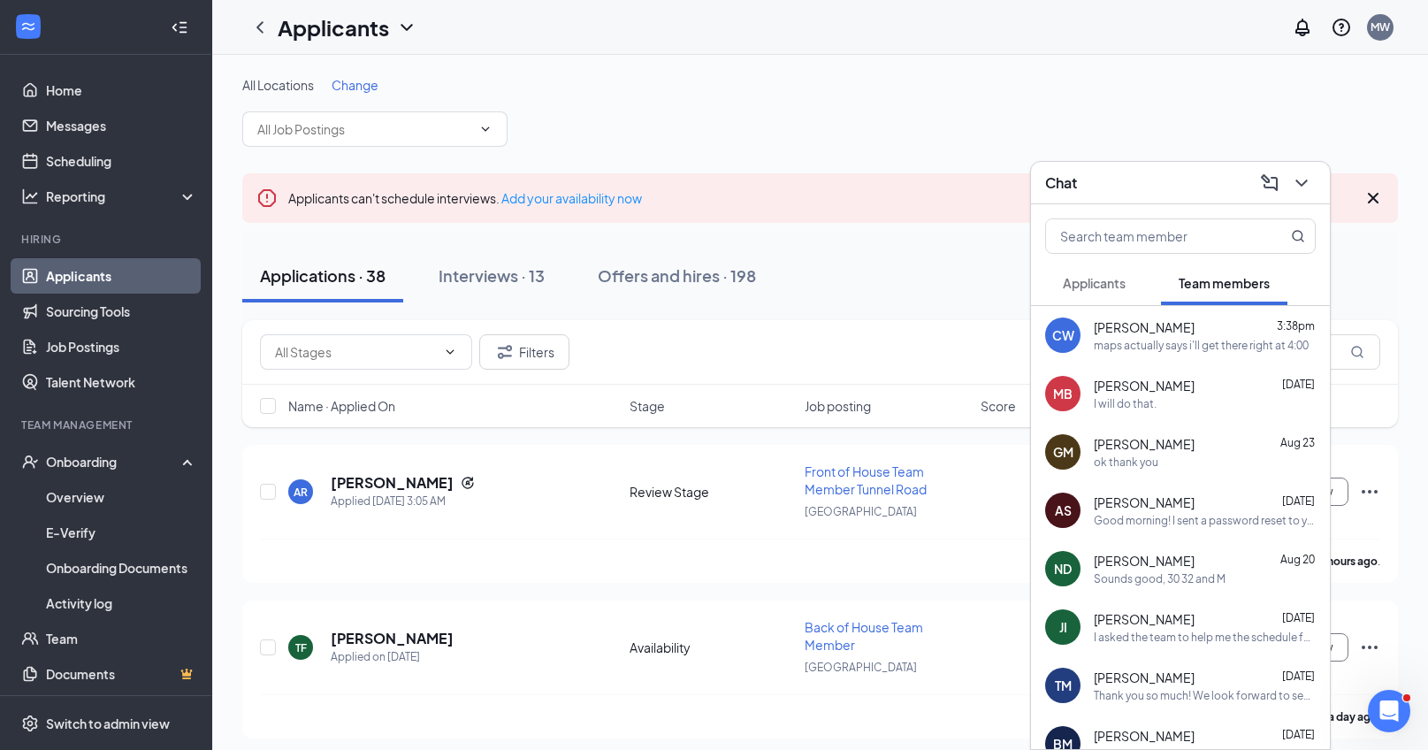
click at [1170, 315] on div "CW [PERSON_NAME] 3:38pm maps actually says i'll get there right at 4:00" at bounding box center [1180, 335] width 299 height 58
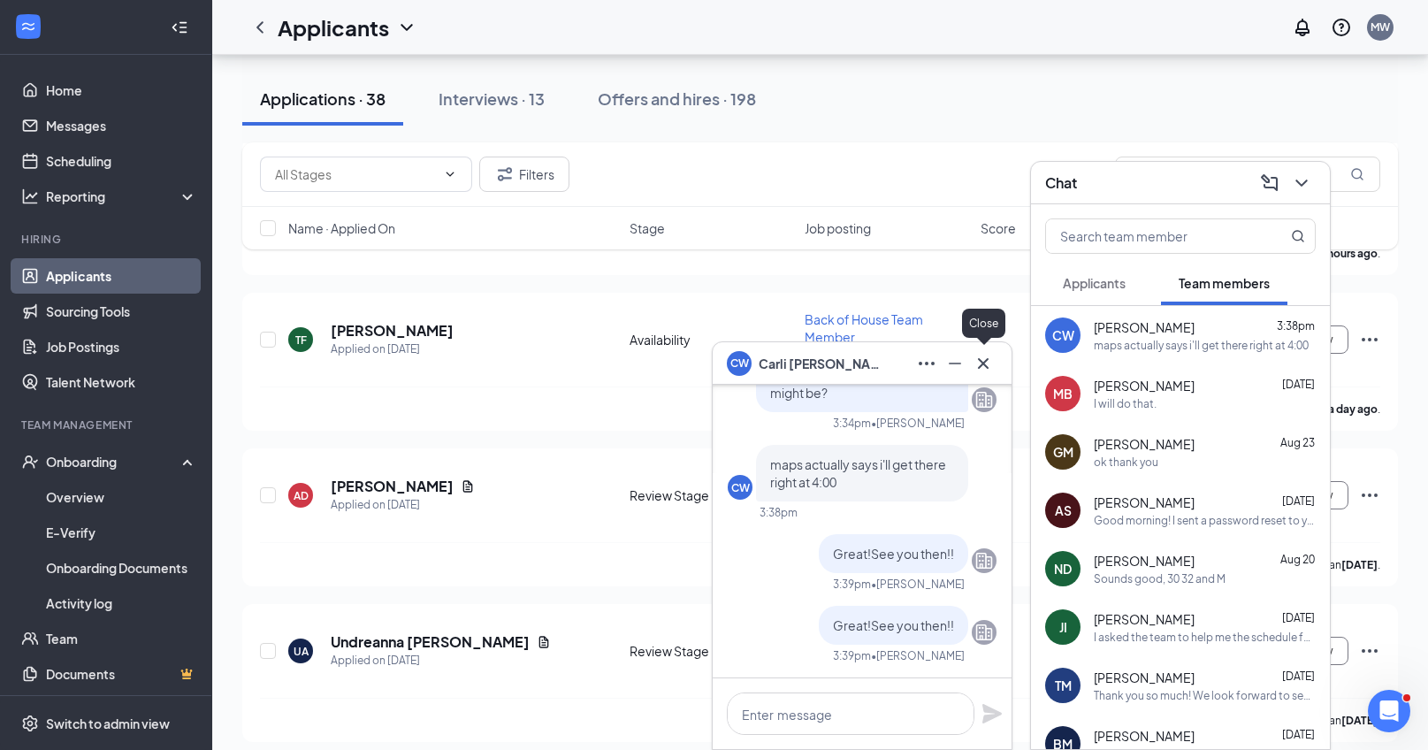
click at [987, 362] on icon "Cross" at bounding box center [982, 363] width 21 height 21
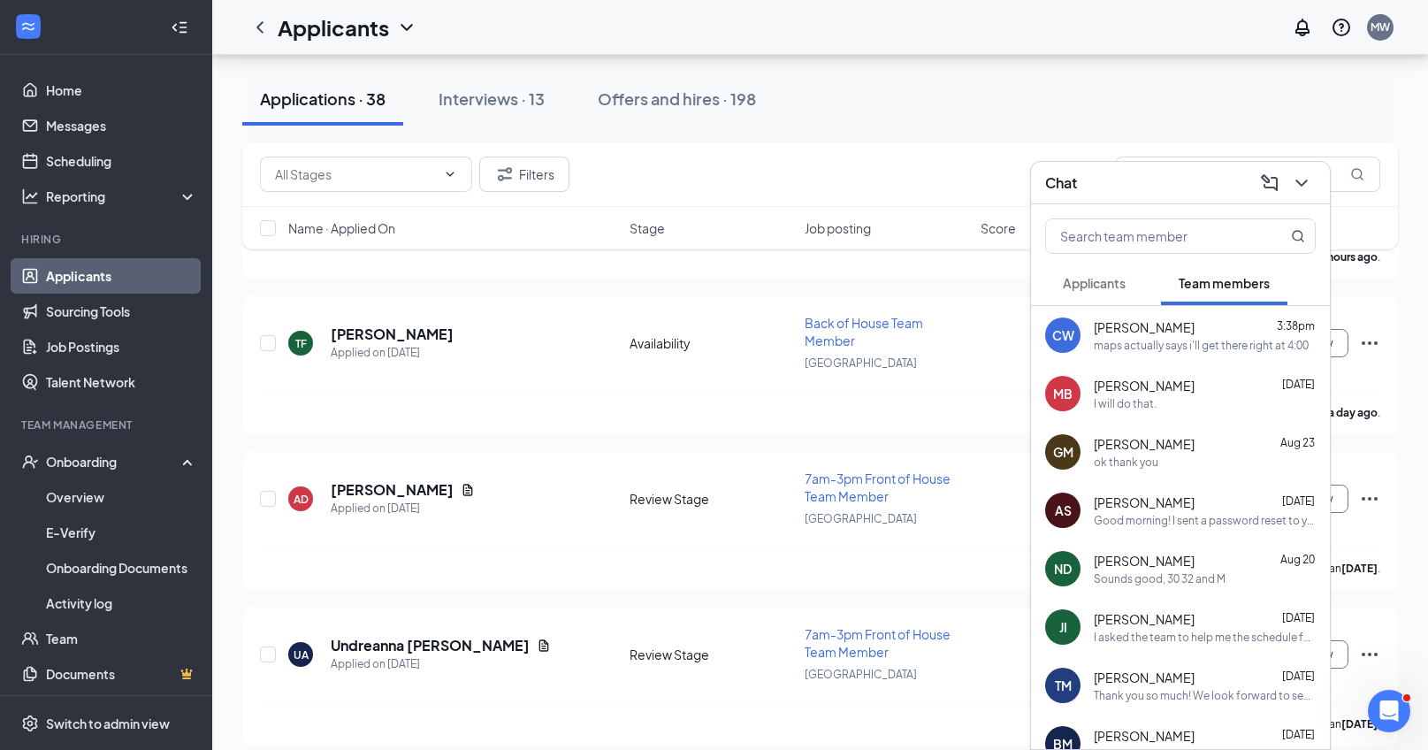
scroll to position [304, 0]
click at [1131, 384] on span "[PERSON_NAME]" at bounding box center [1143, 386] width 101 height 18
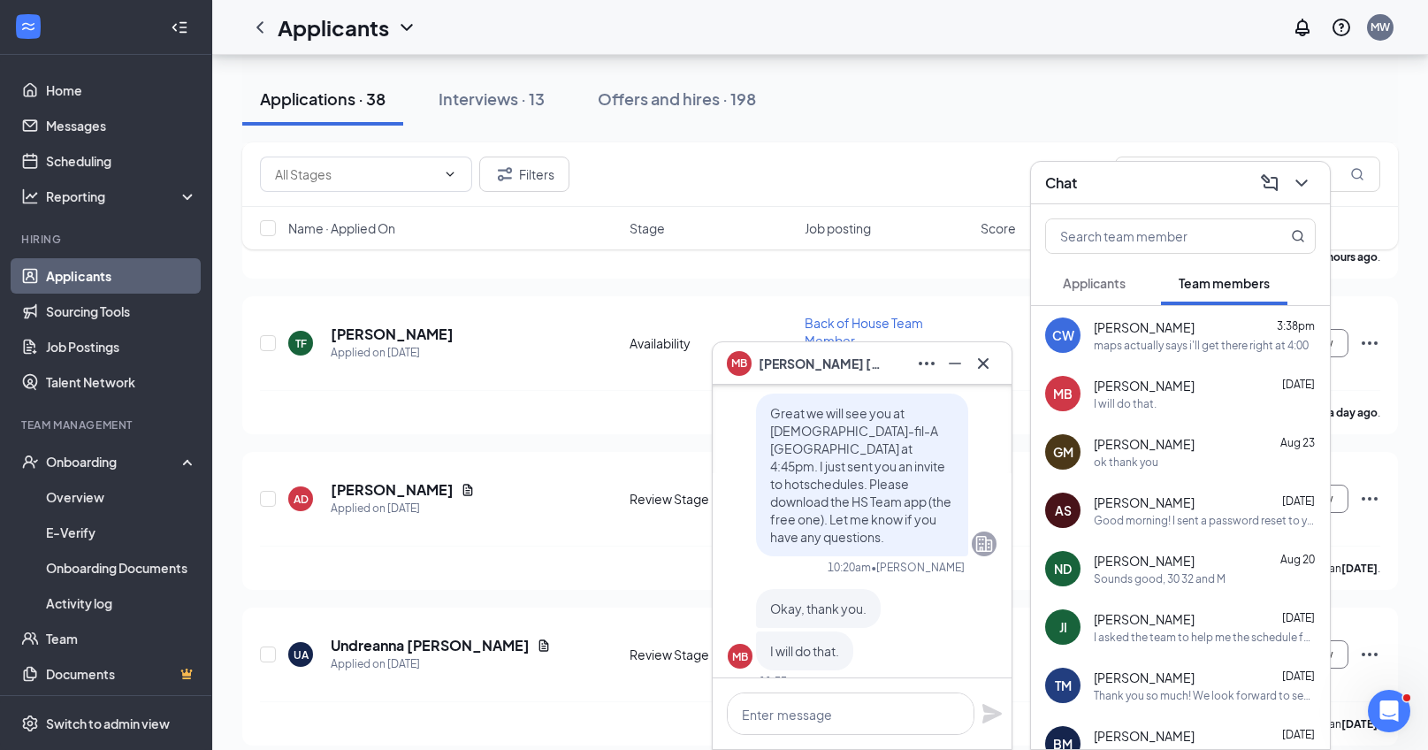
scroll to position [0, 0]
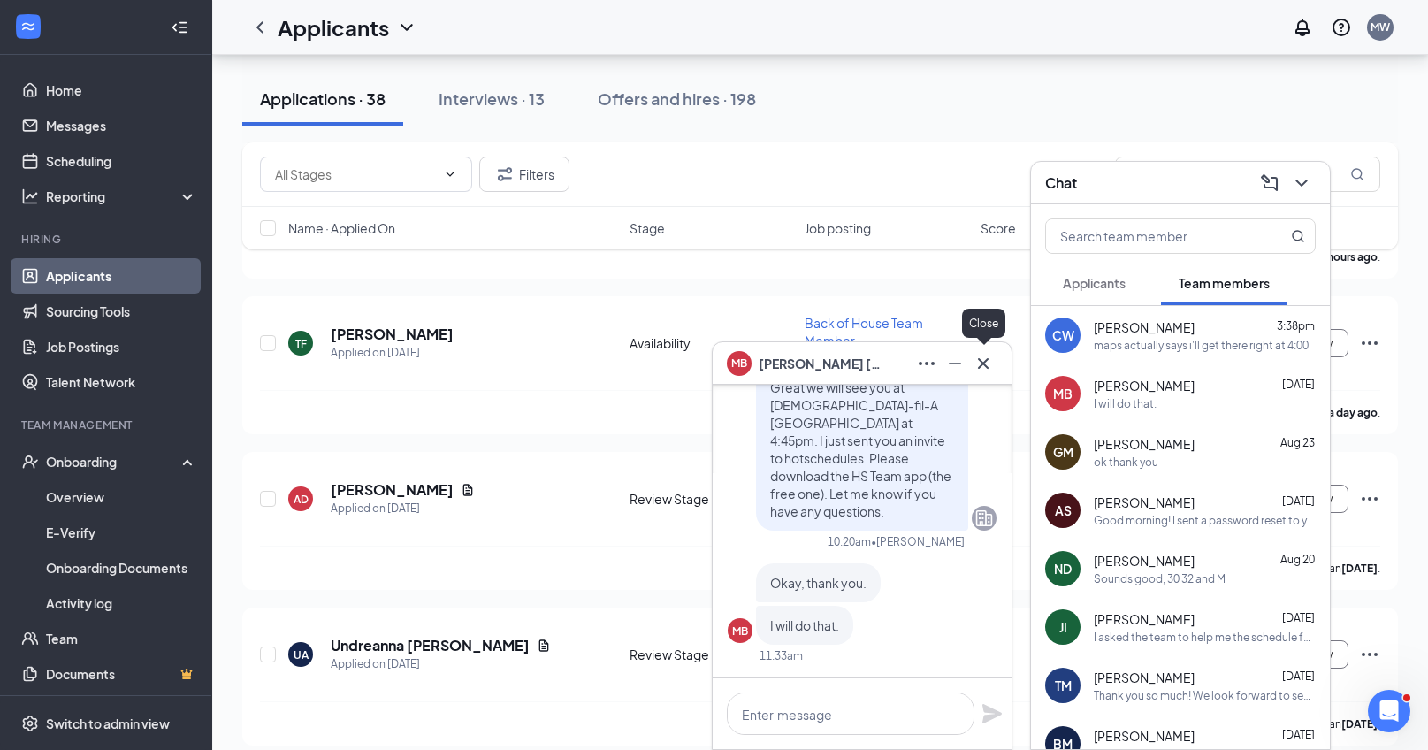
click at [980, 361] on icon "Cross" at bounding box center [983, 362] width 11 height 11
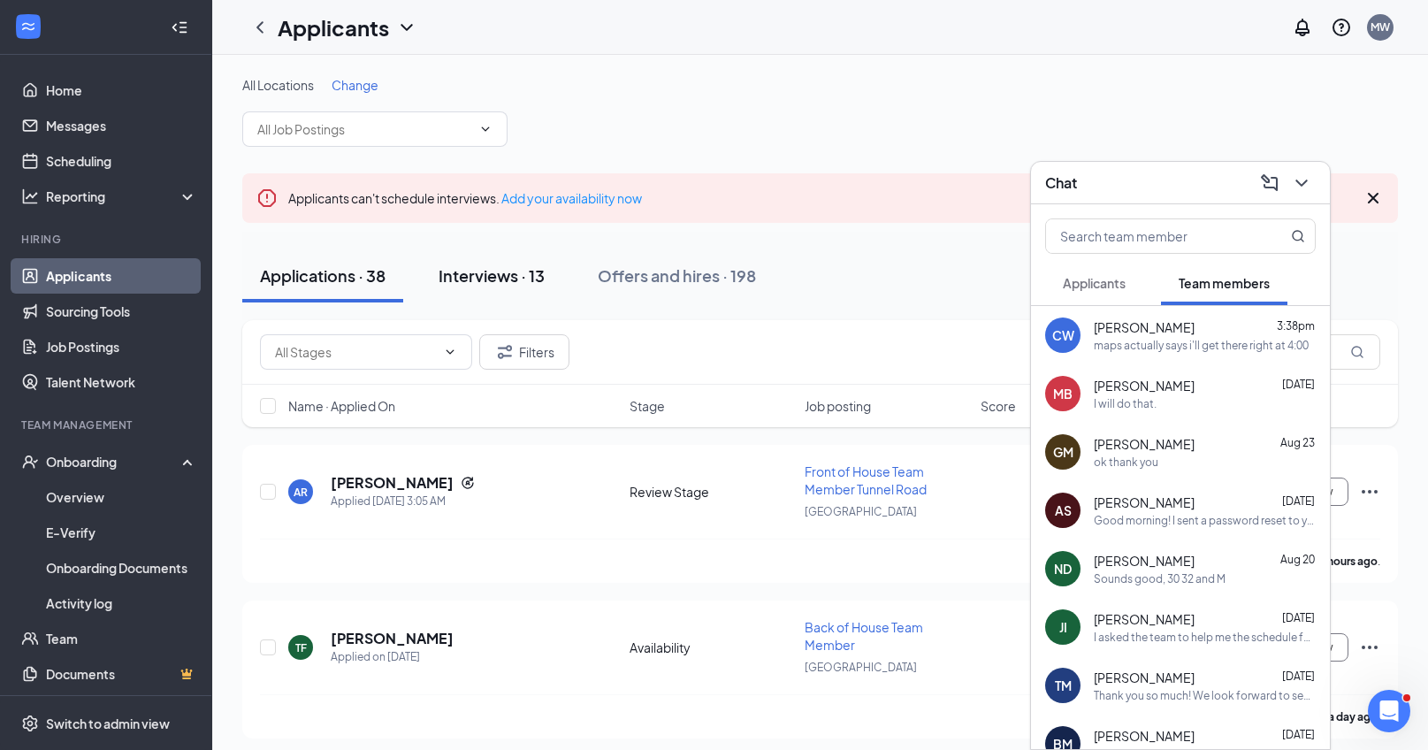
click at [486, 286] on div "Interviews · 13" at bounding box center [491, 275] width 106 height 22
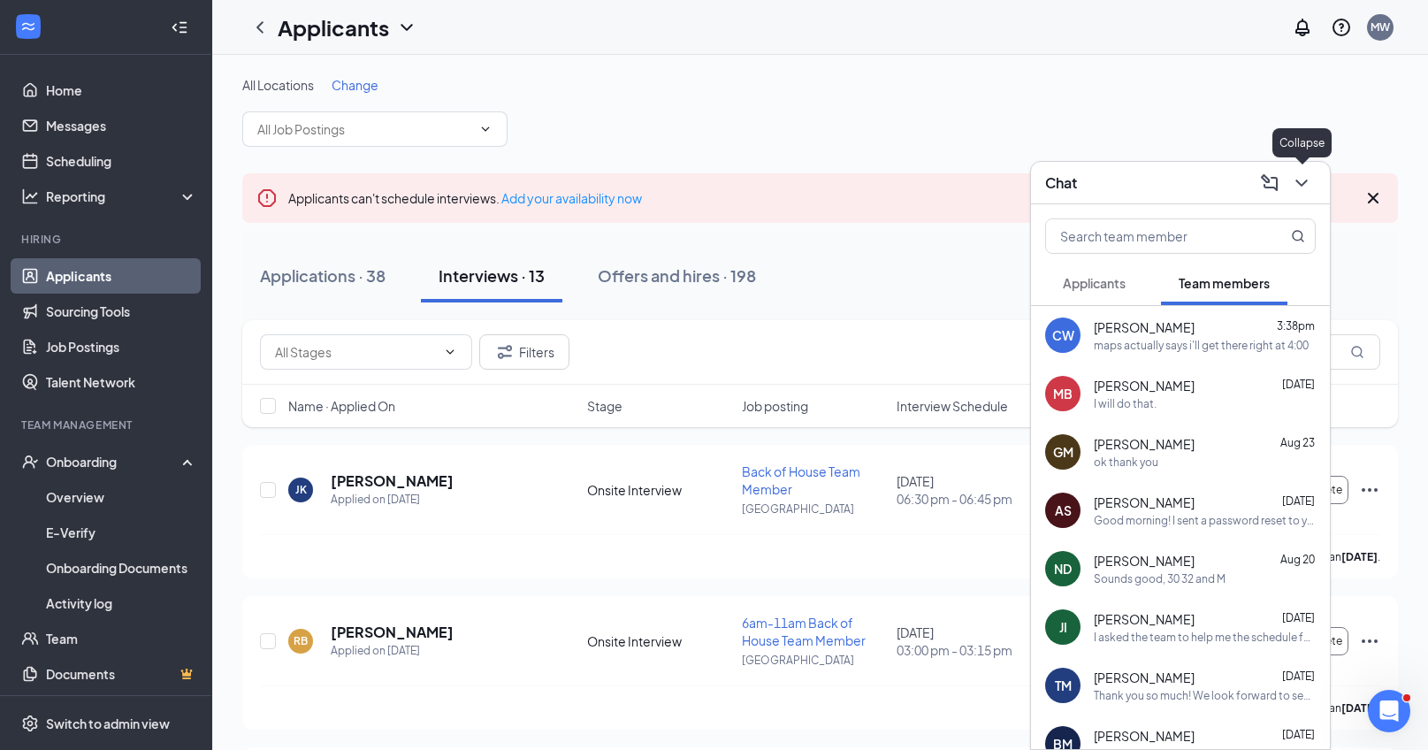
click at [1305, 178] on icon "ChevronDown" at bounding box center [1301, 182] width 21 height 21
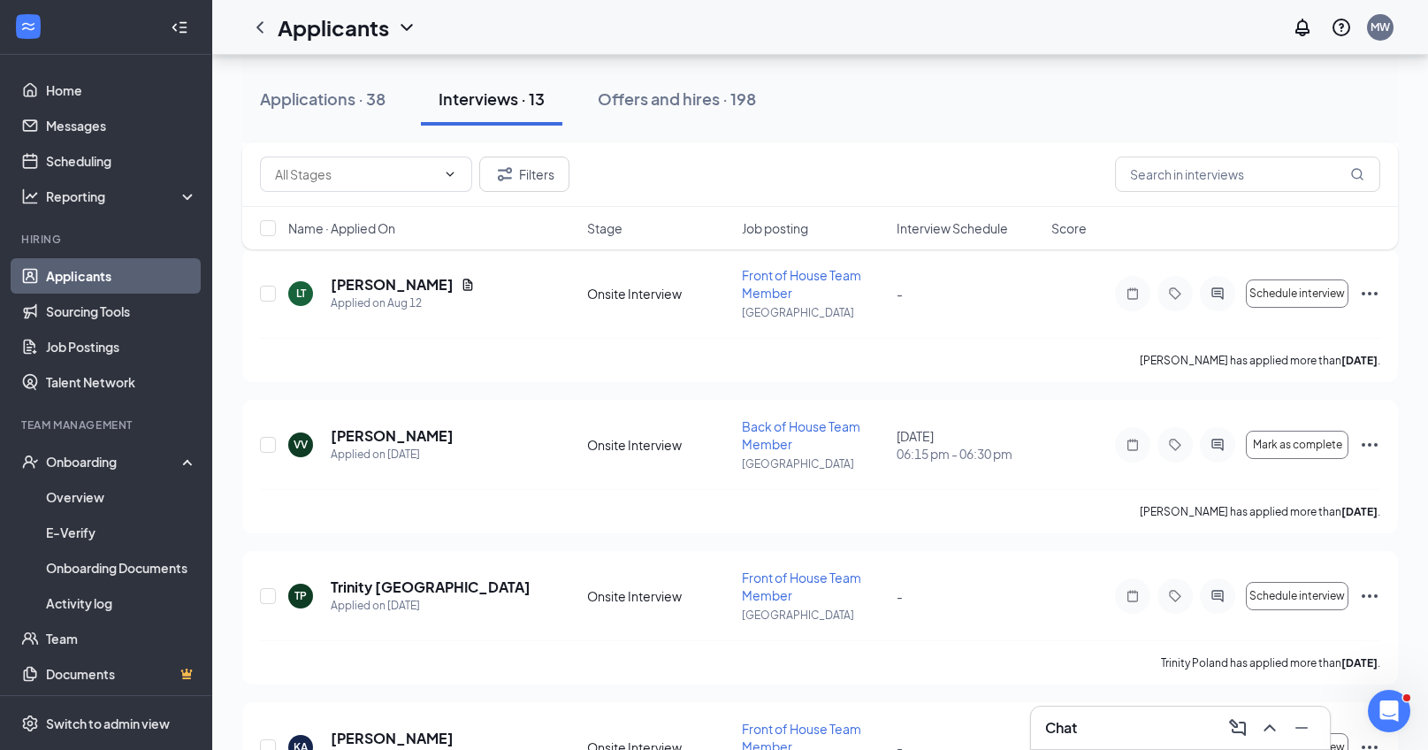
scroll to position [1613, 0]
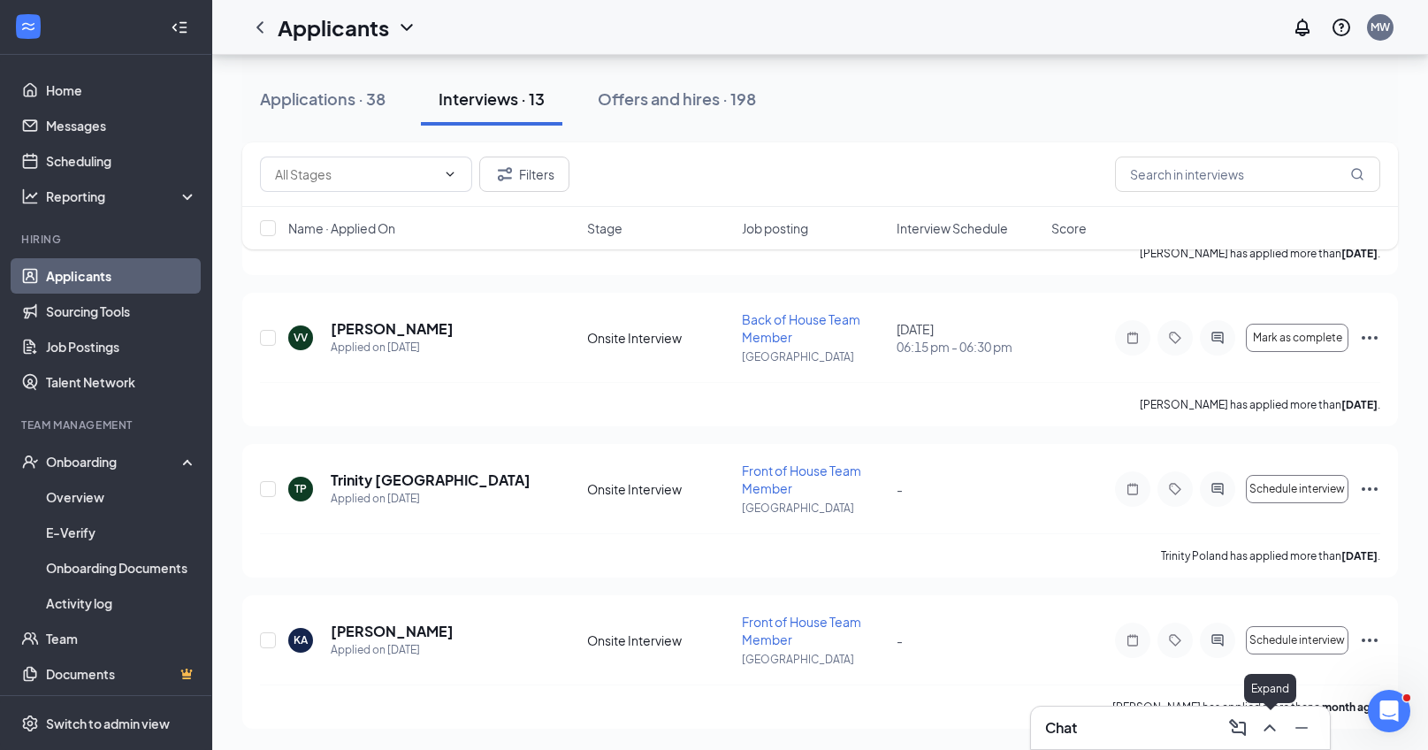
click at [1278, 731] on icon "ChevronUp" at bounding box center [1269, 727] width 21 height 21
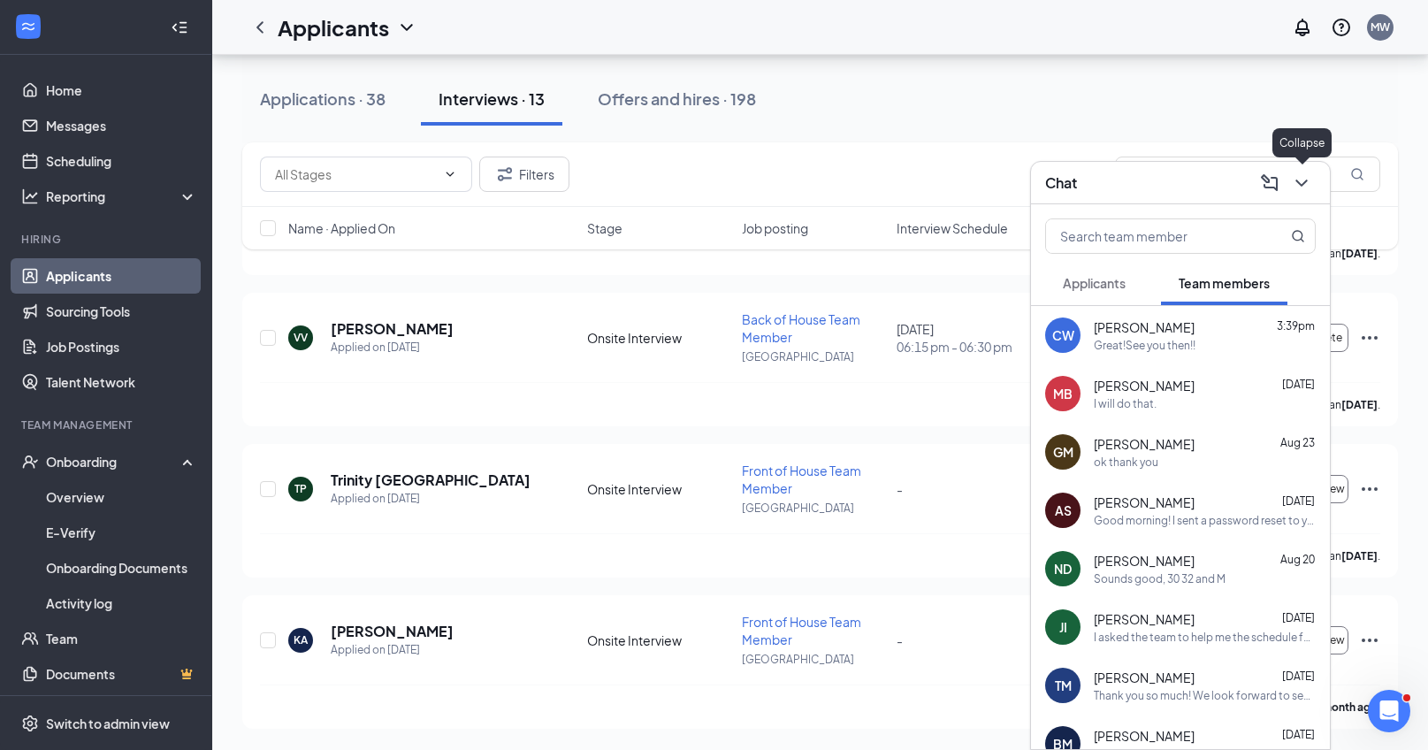
click at [1311, 187] on icon "ChevronDown" at bounding box center [1301, 182] width 21 height 21
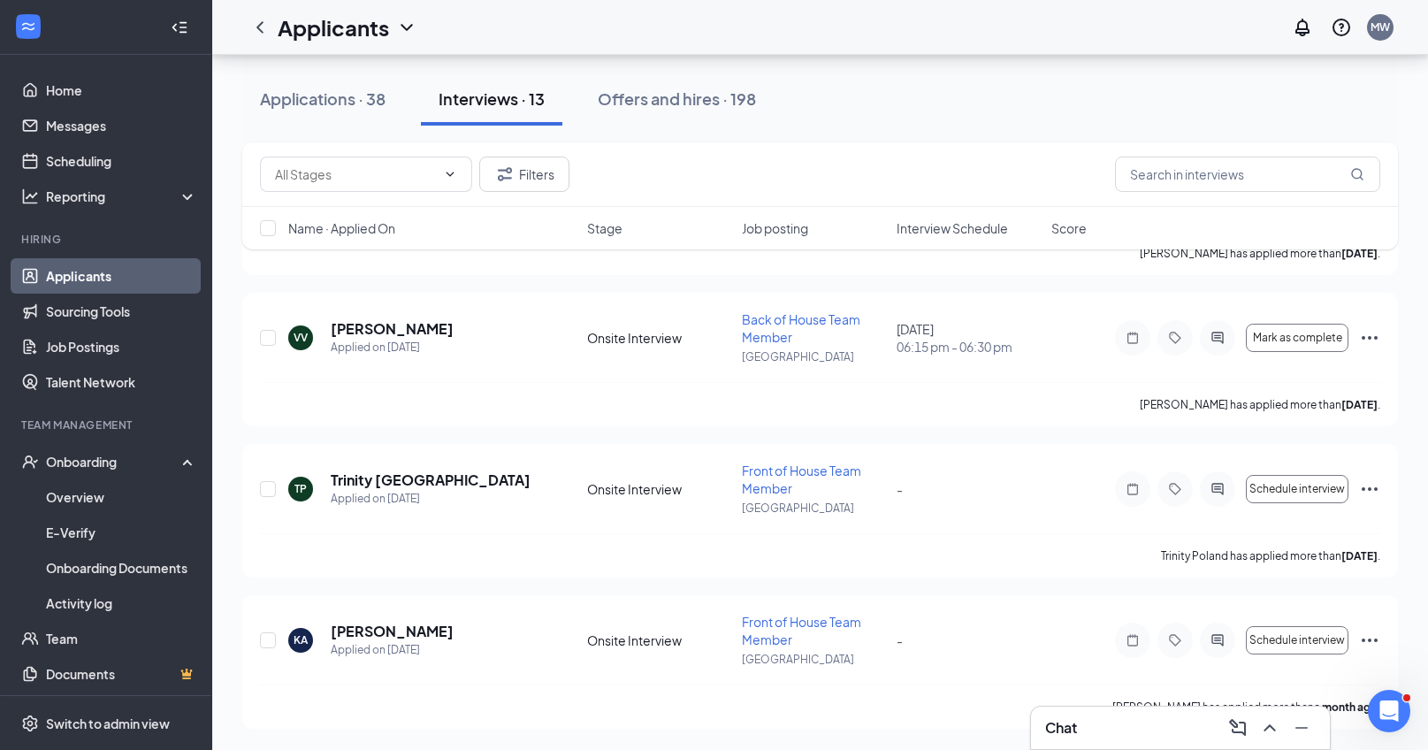
click at [52, 264] on link "Applicants" at bounding box center [121, 275] width 151 height 35
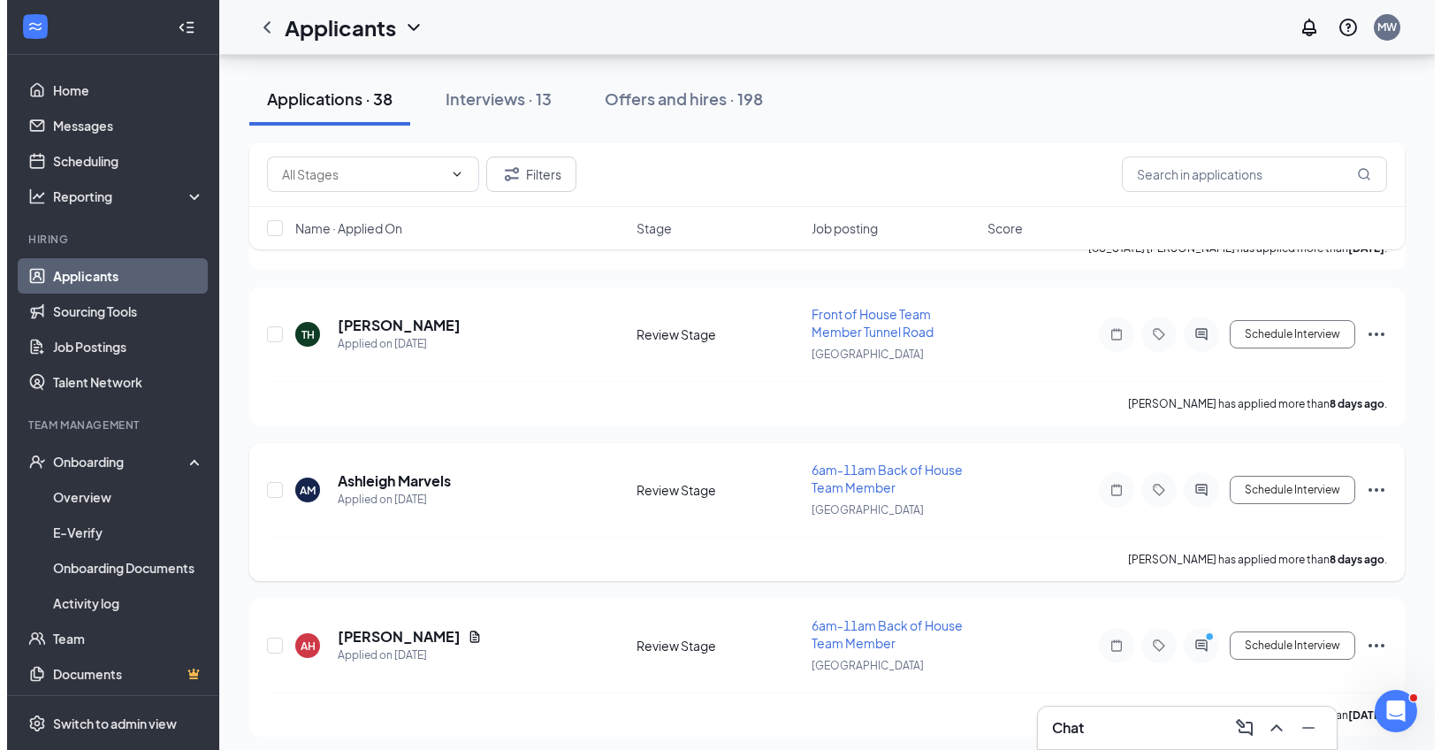
scroll to position [1712, 0]
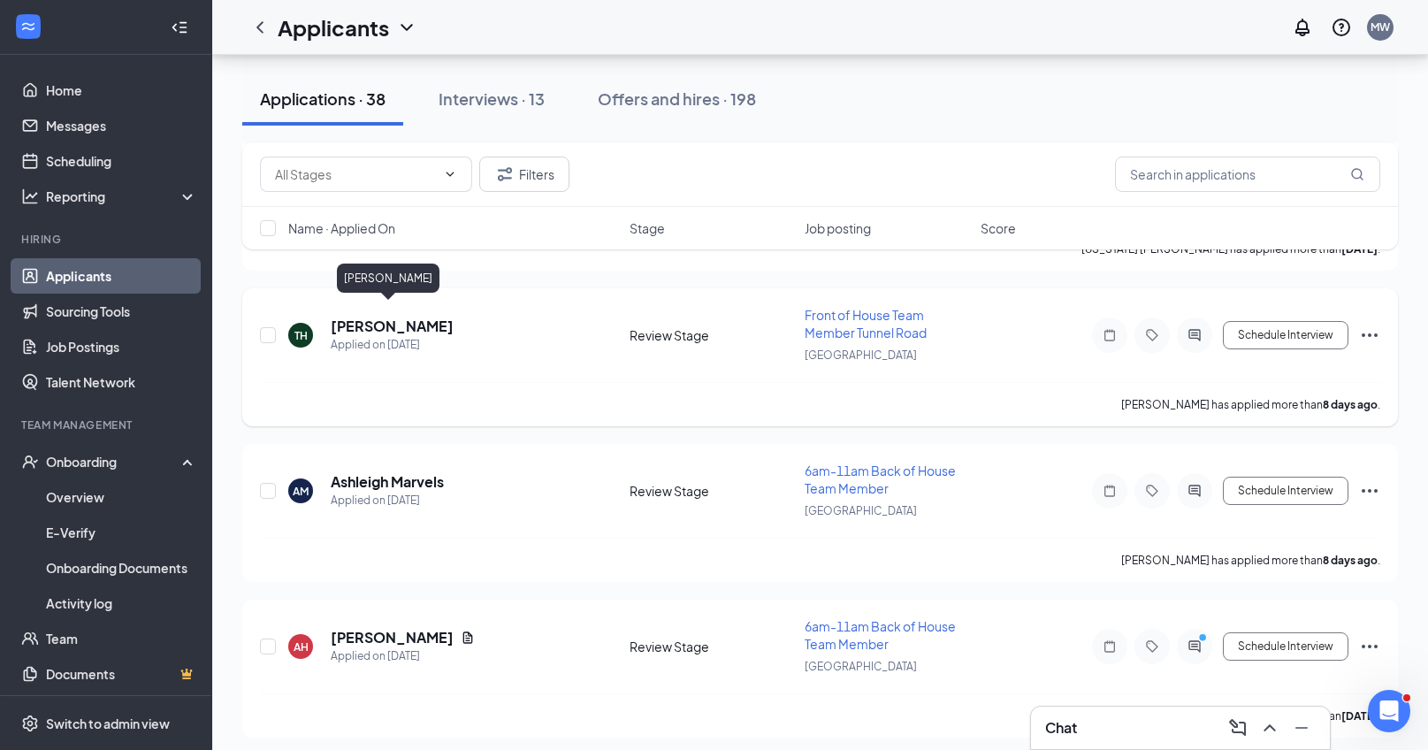
click at [386, 316] on h5 "[PERSON_NAME]" at bounding box center [392, 325] width 123 height 19
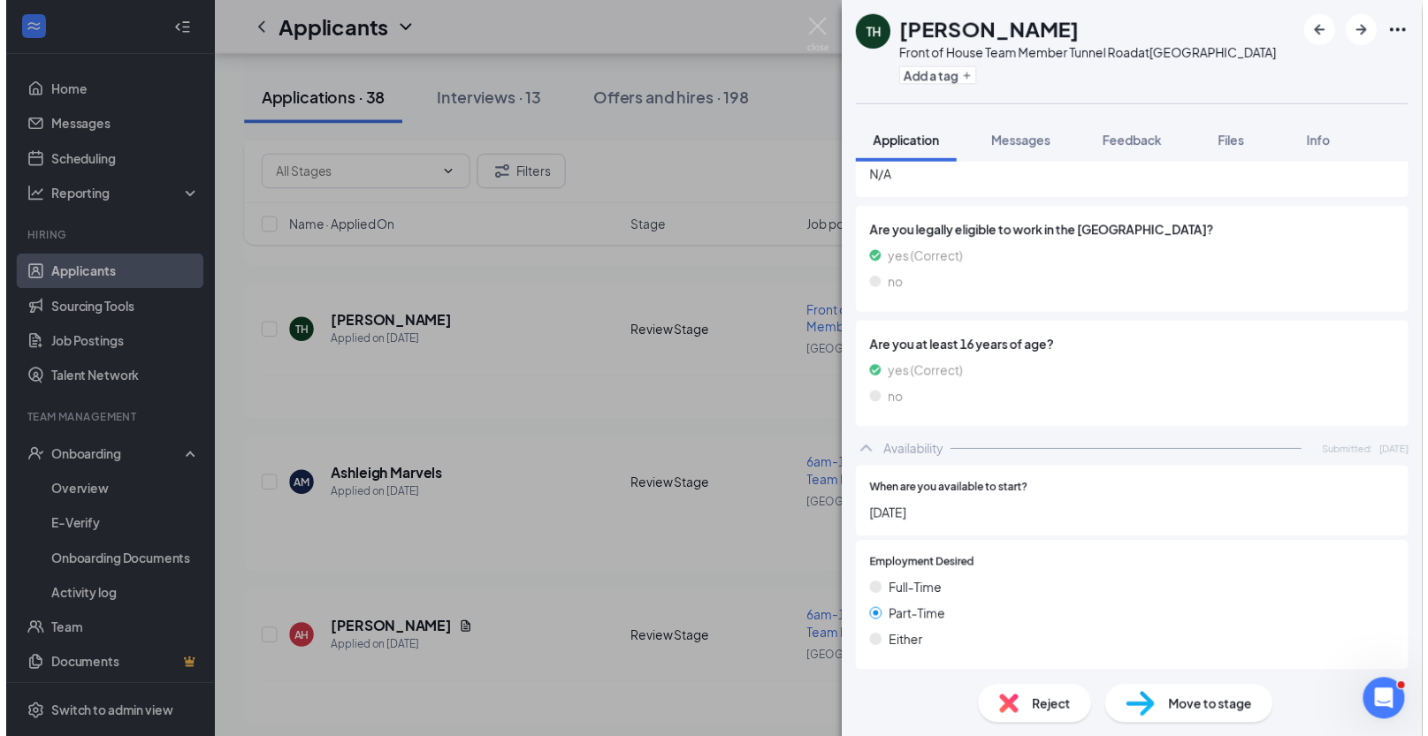
scroll to position [1043, 0]
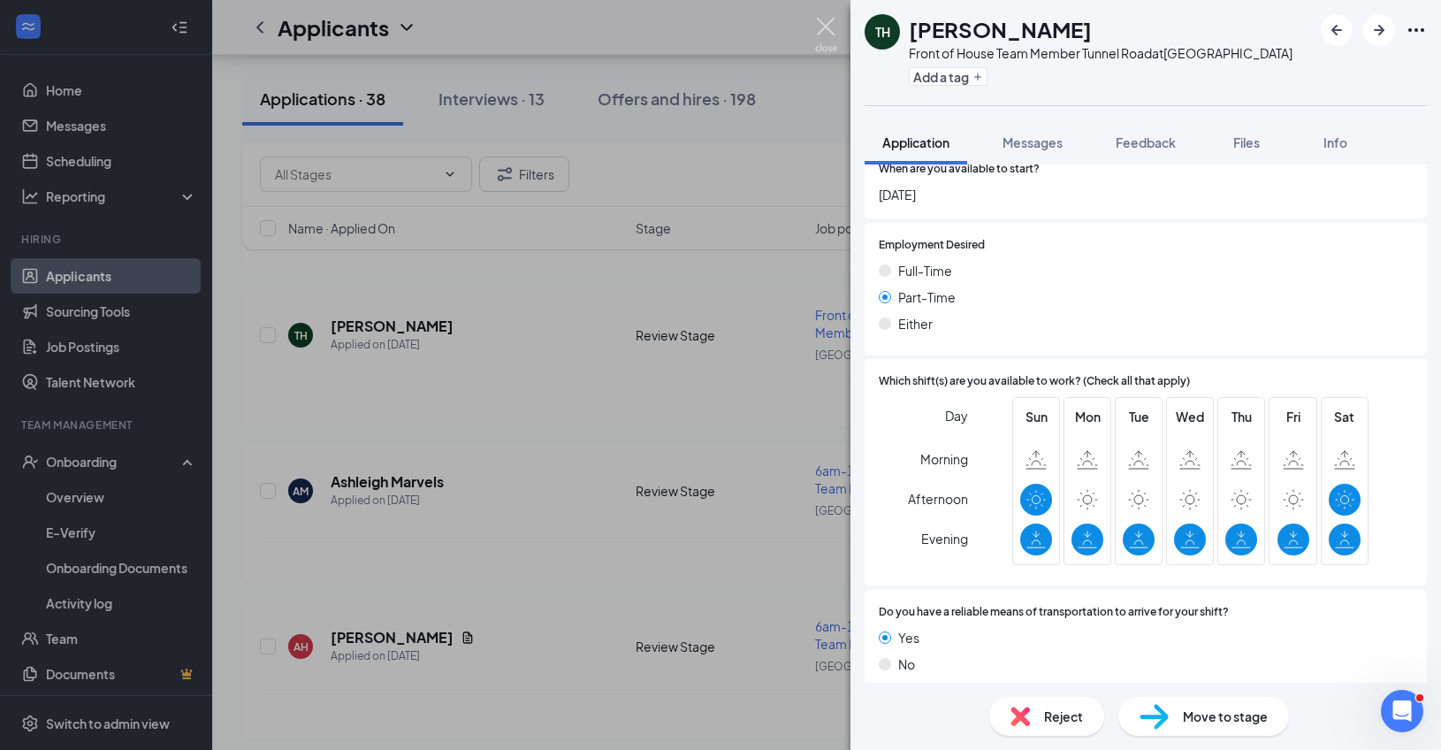
click at [827, 34] on img at bounding box center [826, 35] width 22 height 34
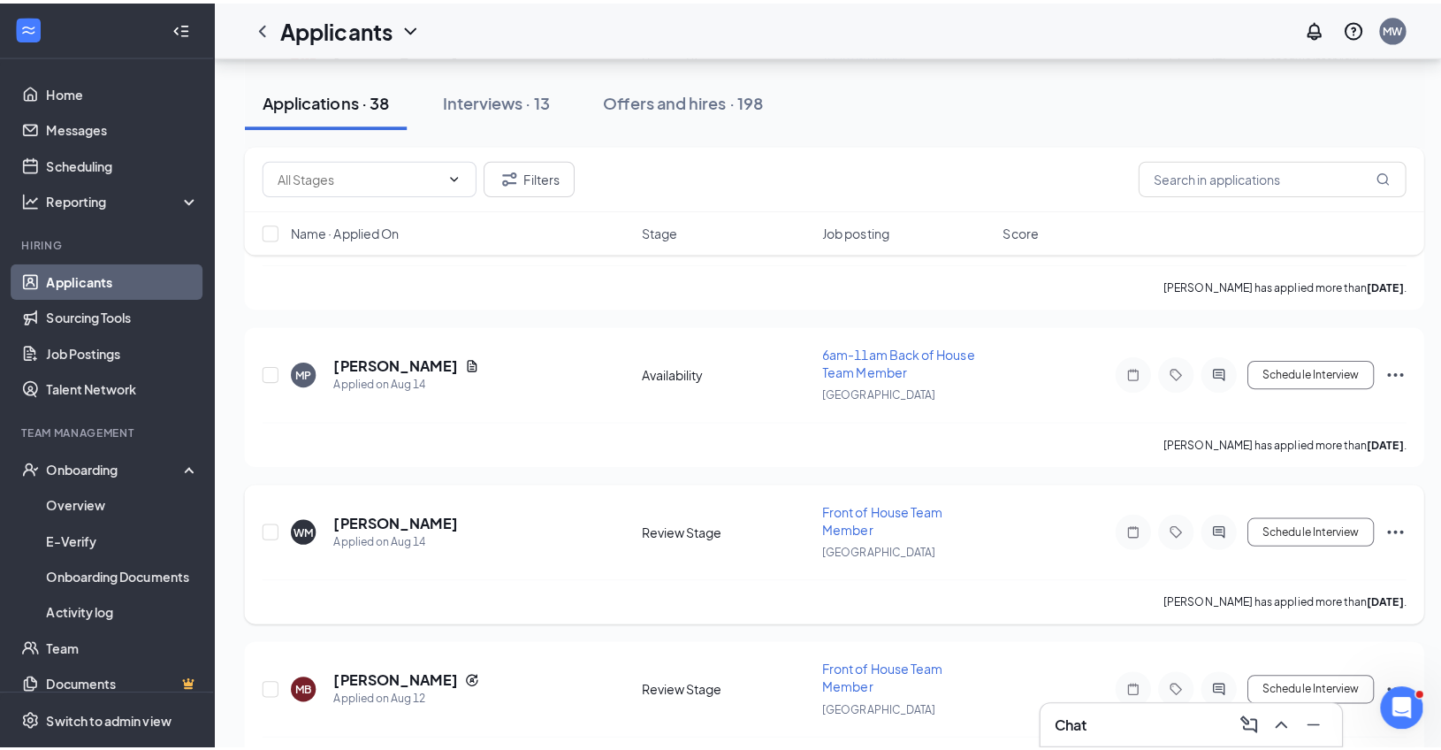
scroll to position [2303, 0]
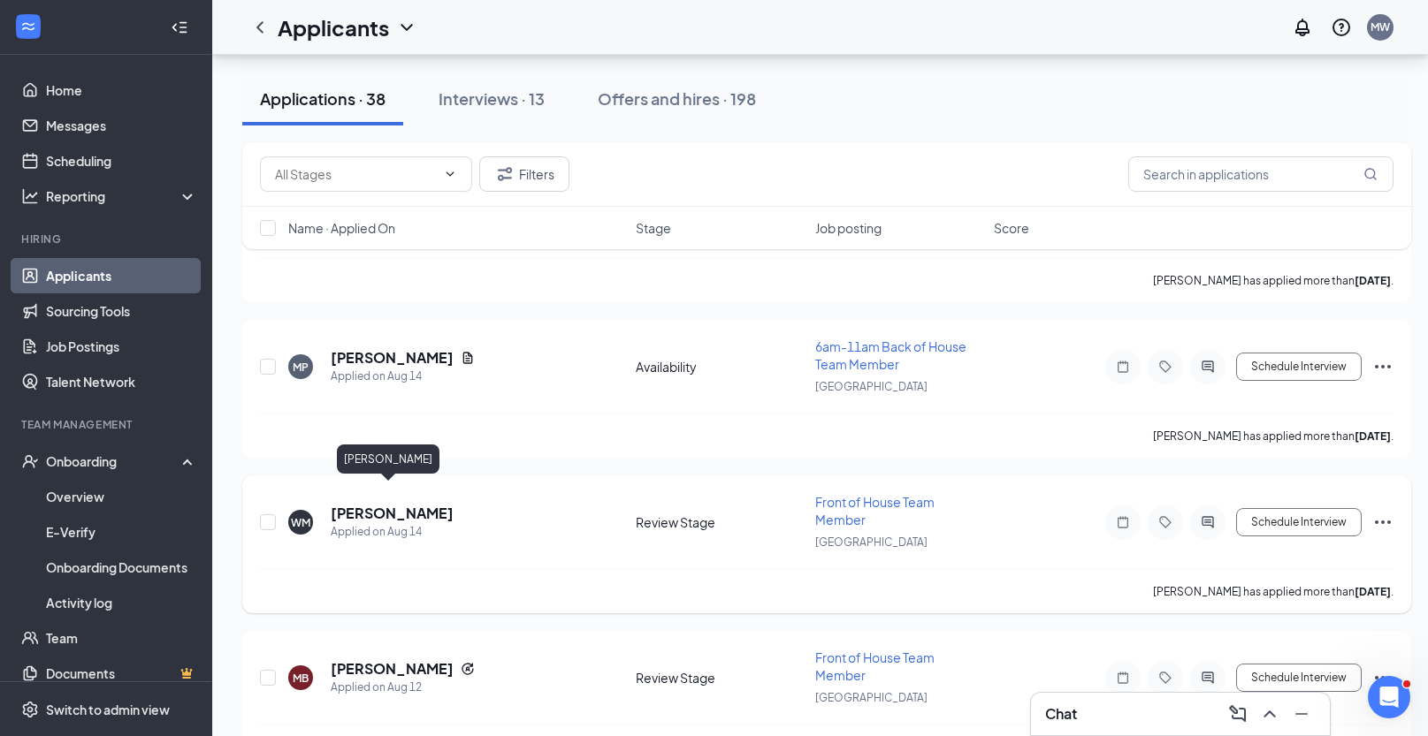
click at [378, 504] on h5 "[PERSON_NAME]" at bounding box center [392, 513] width 123 height 19
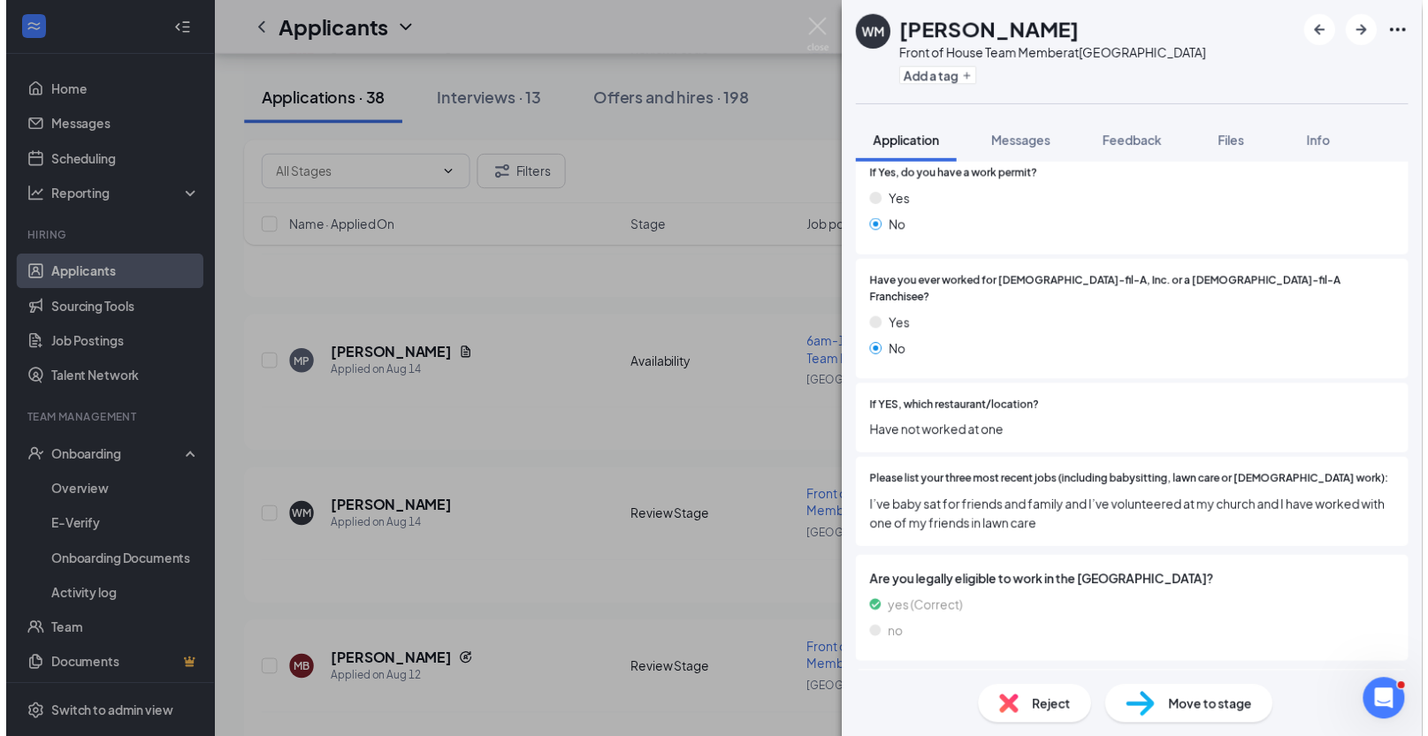
scroll to position [448, 0]
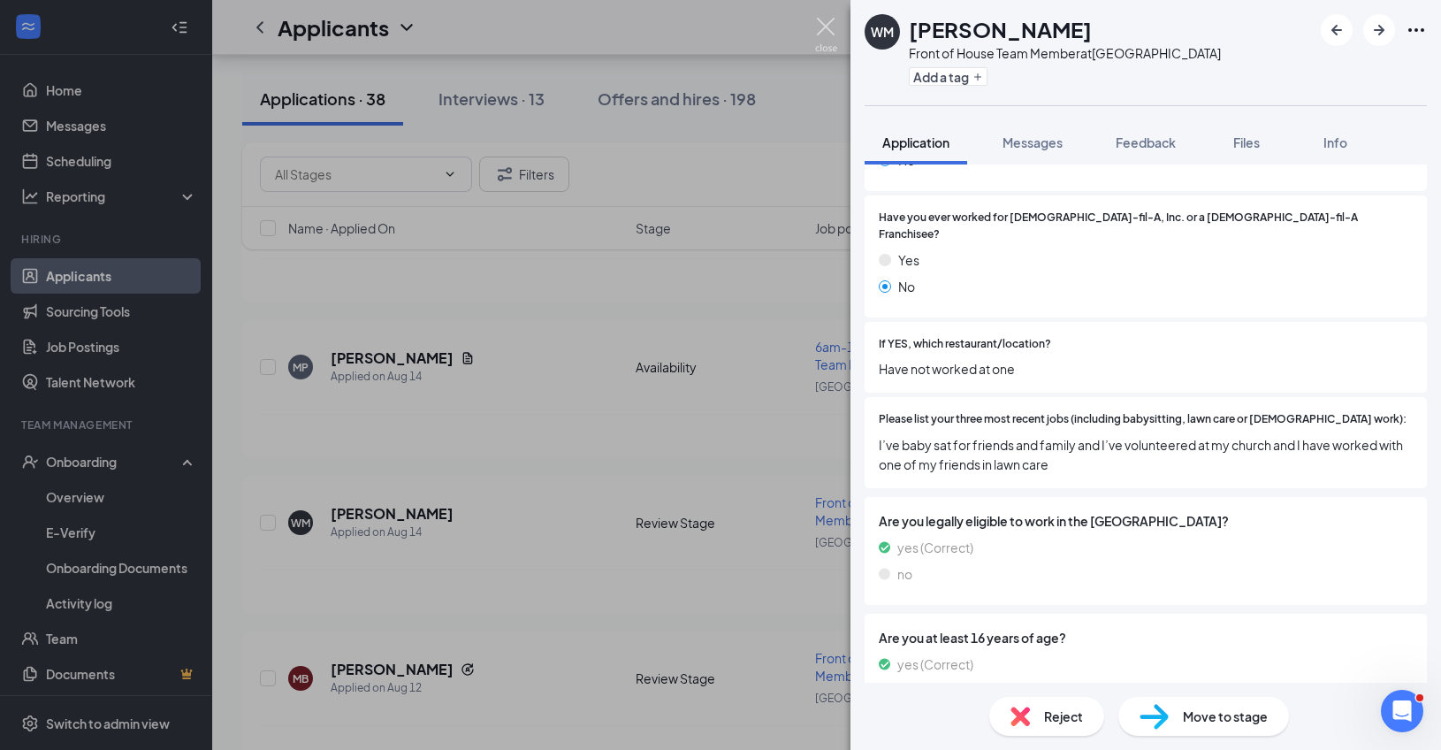
click at [819, 40] on img at bounding box center [826, 35] width 22 height 34
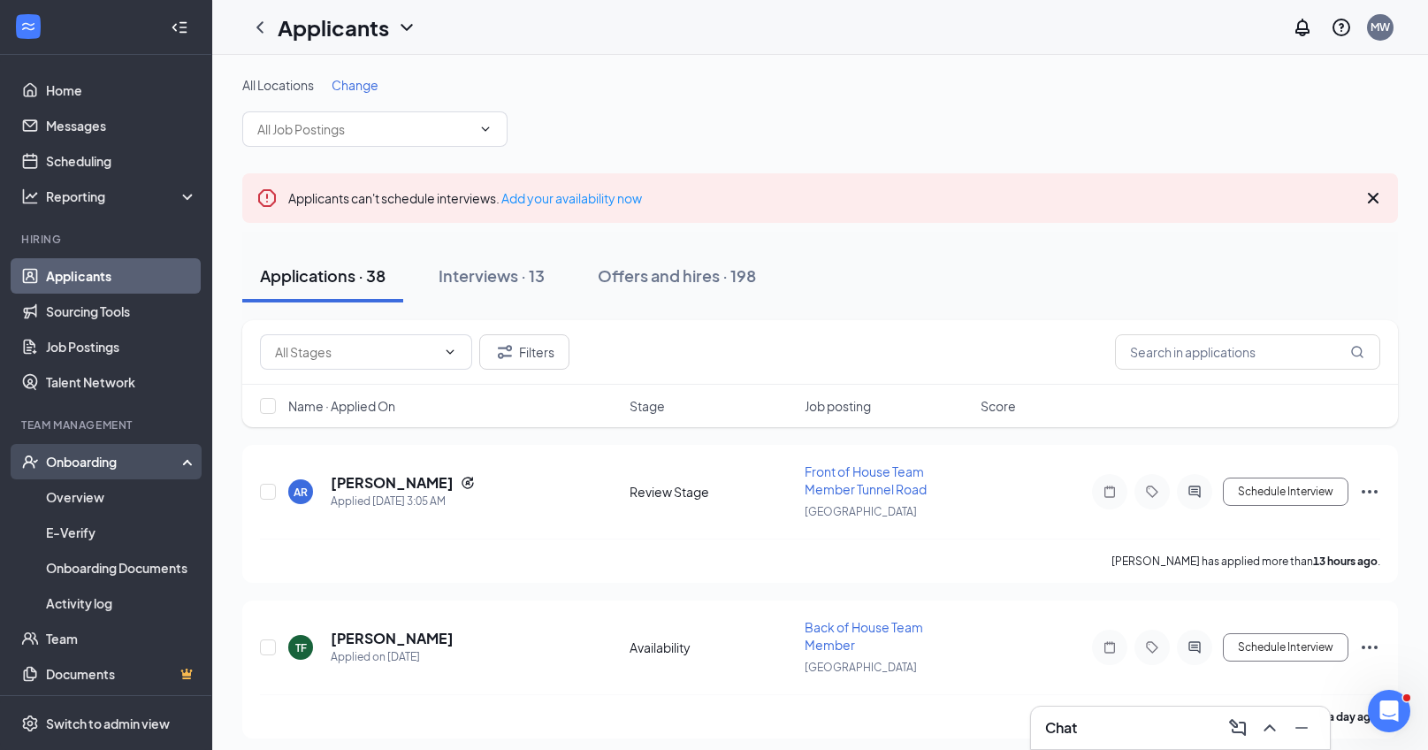
click at [75, 461] on div "Onboarding" at bounding box center [114, 462] width 136 height 18
click at [105, 505] on link "Overview" at bounding box center [121, 496] width 151 height 35
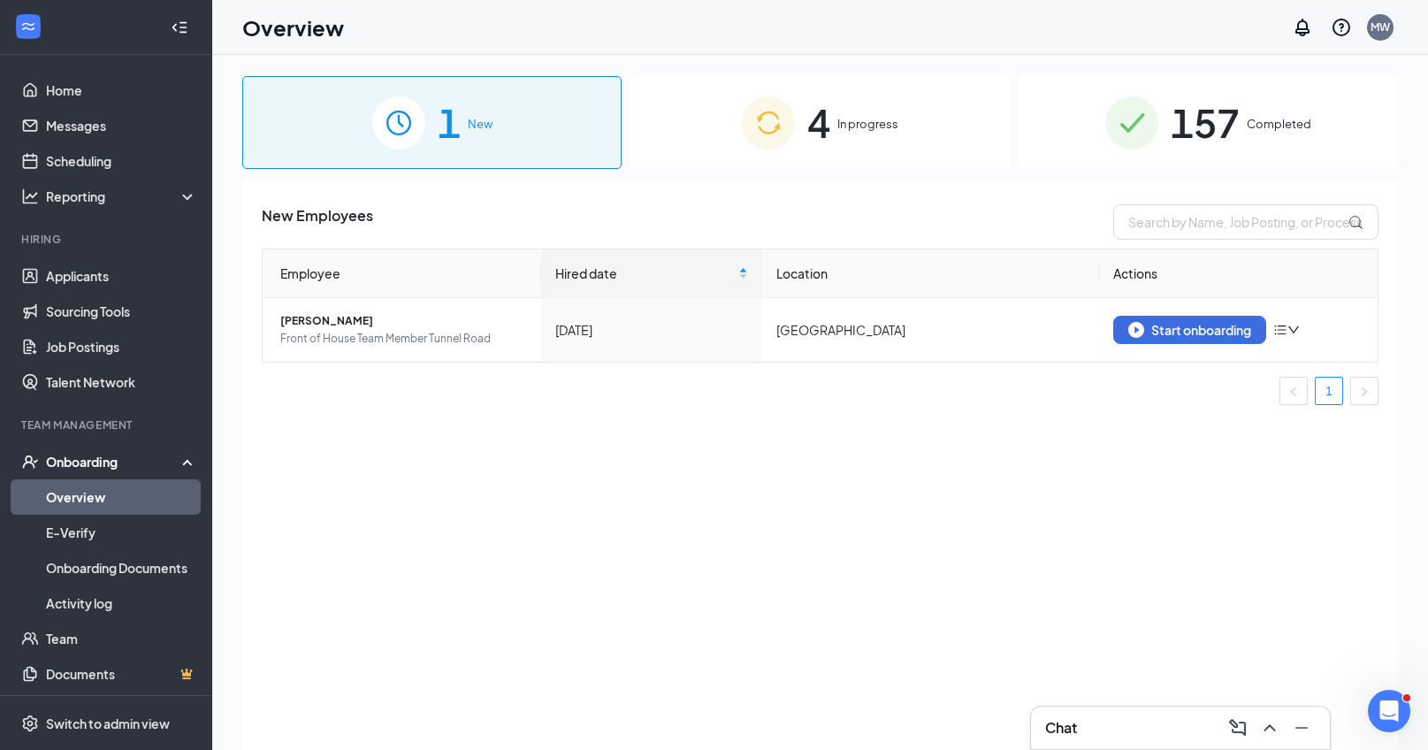
click at [807, 131] on span "4" at bounding box center [818, 122] width 23 height 61
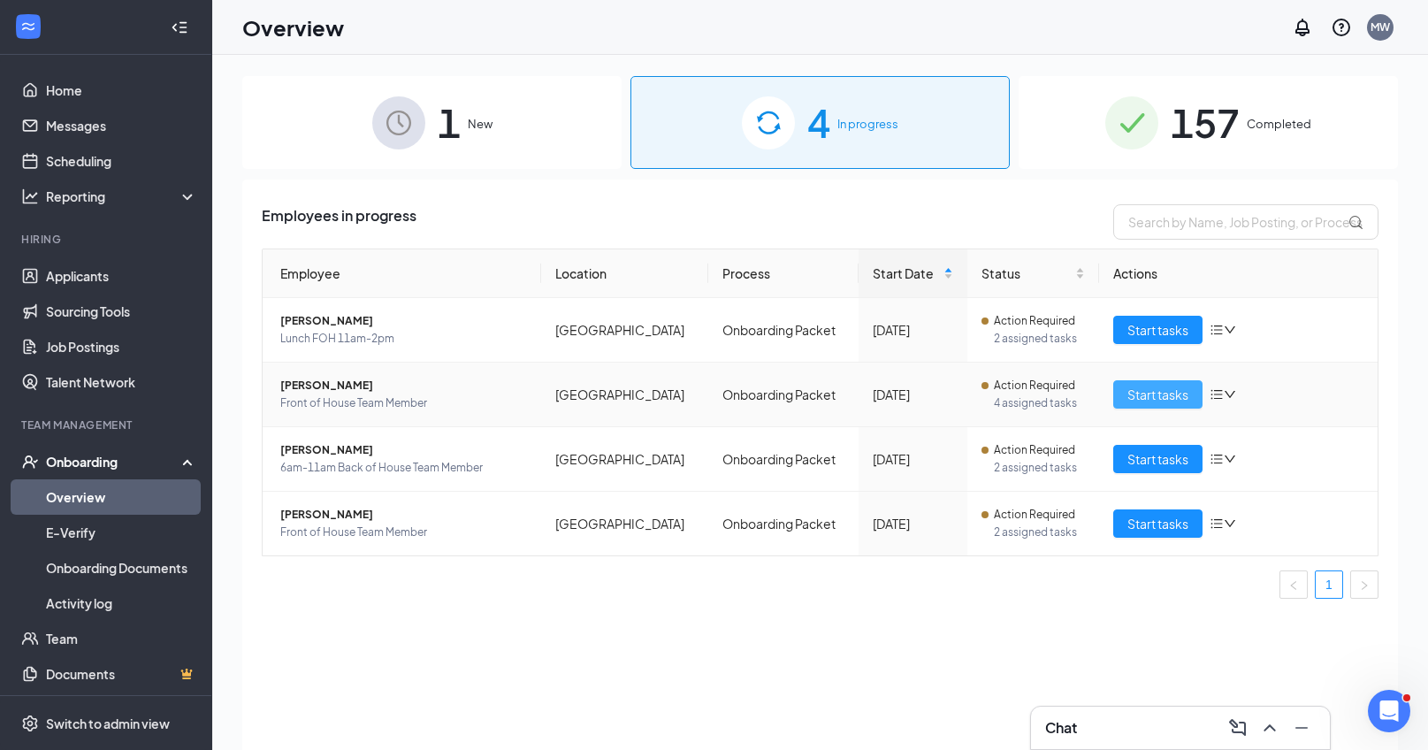
click at [1140, 406] on button "Start tasks" at bounding box center [1157, 394] width 89 height 28
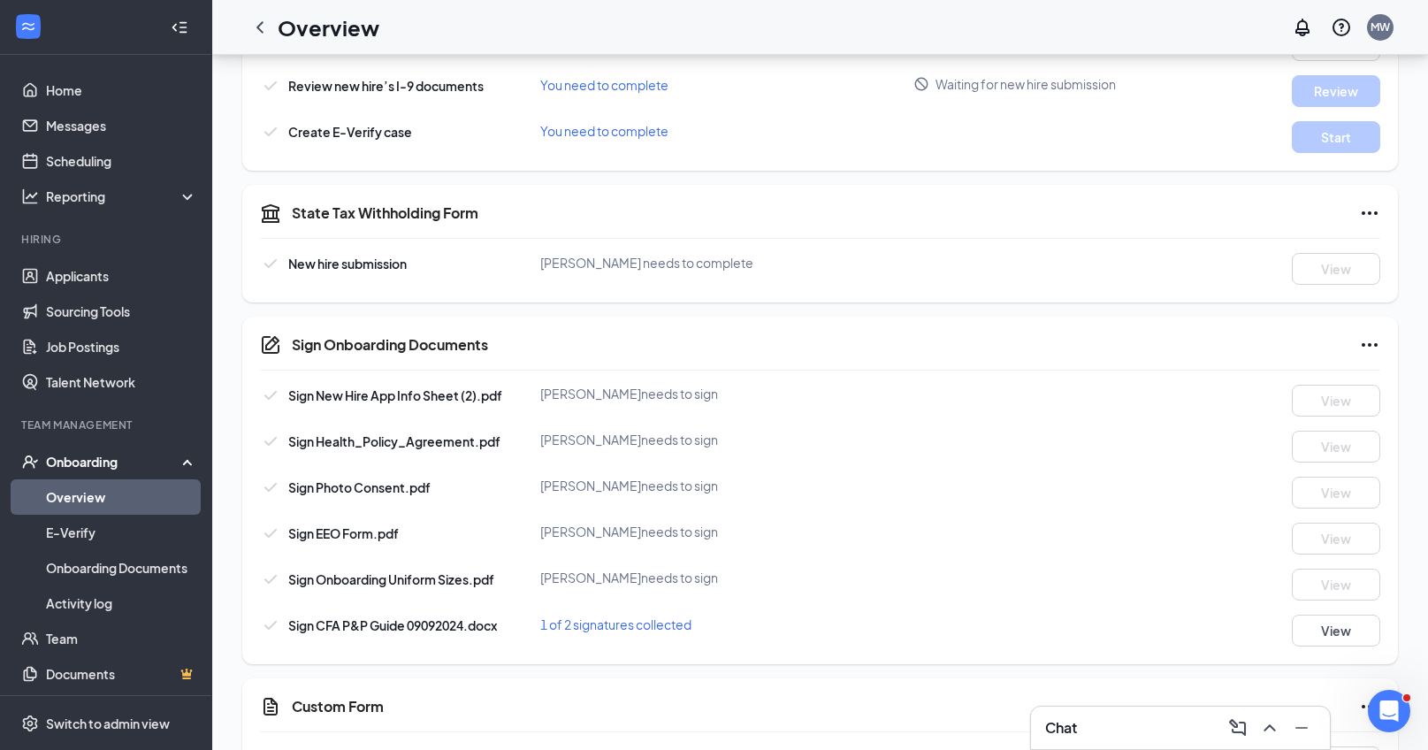
scroll to position [682, 0]
